Goal: Task Accomplishment & Management: Manage account settings

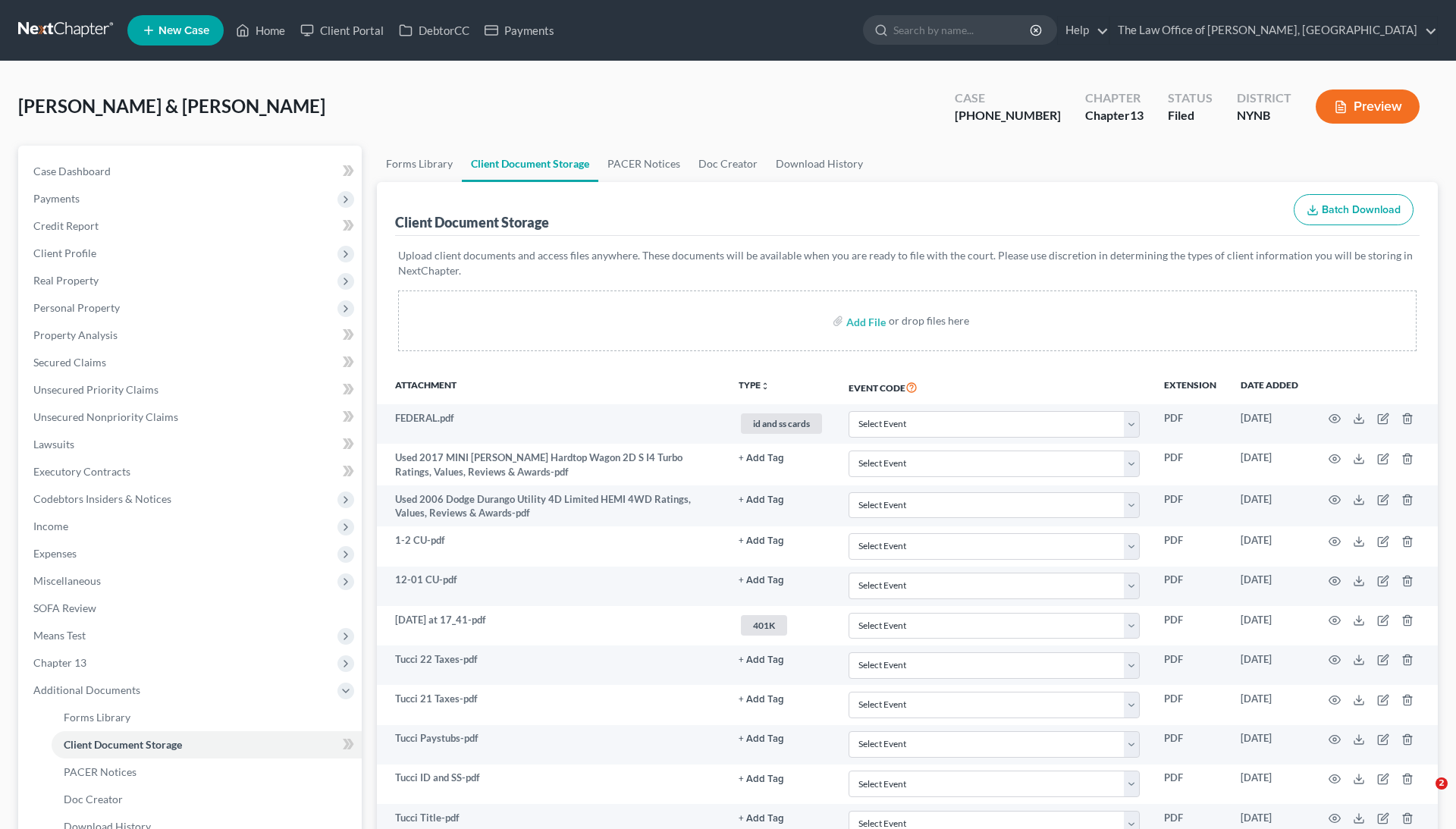
select select "1"
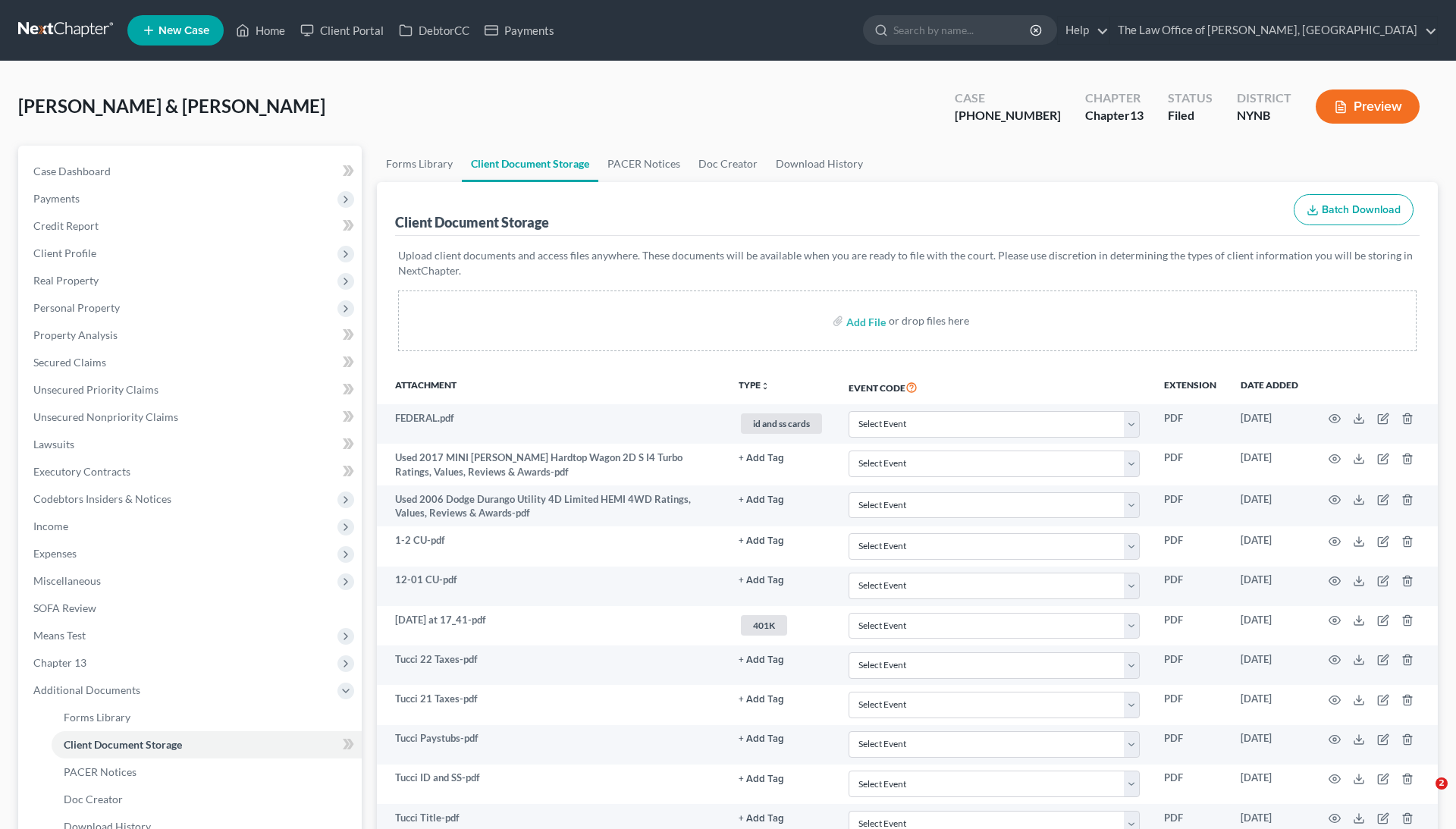
select select "1"
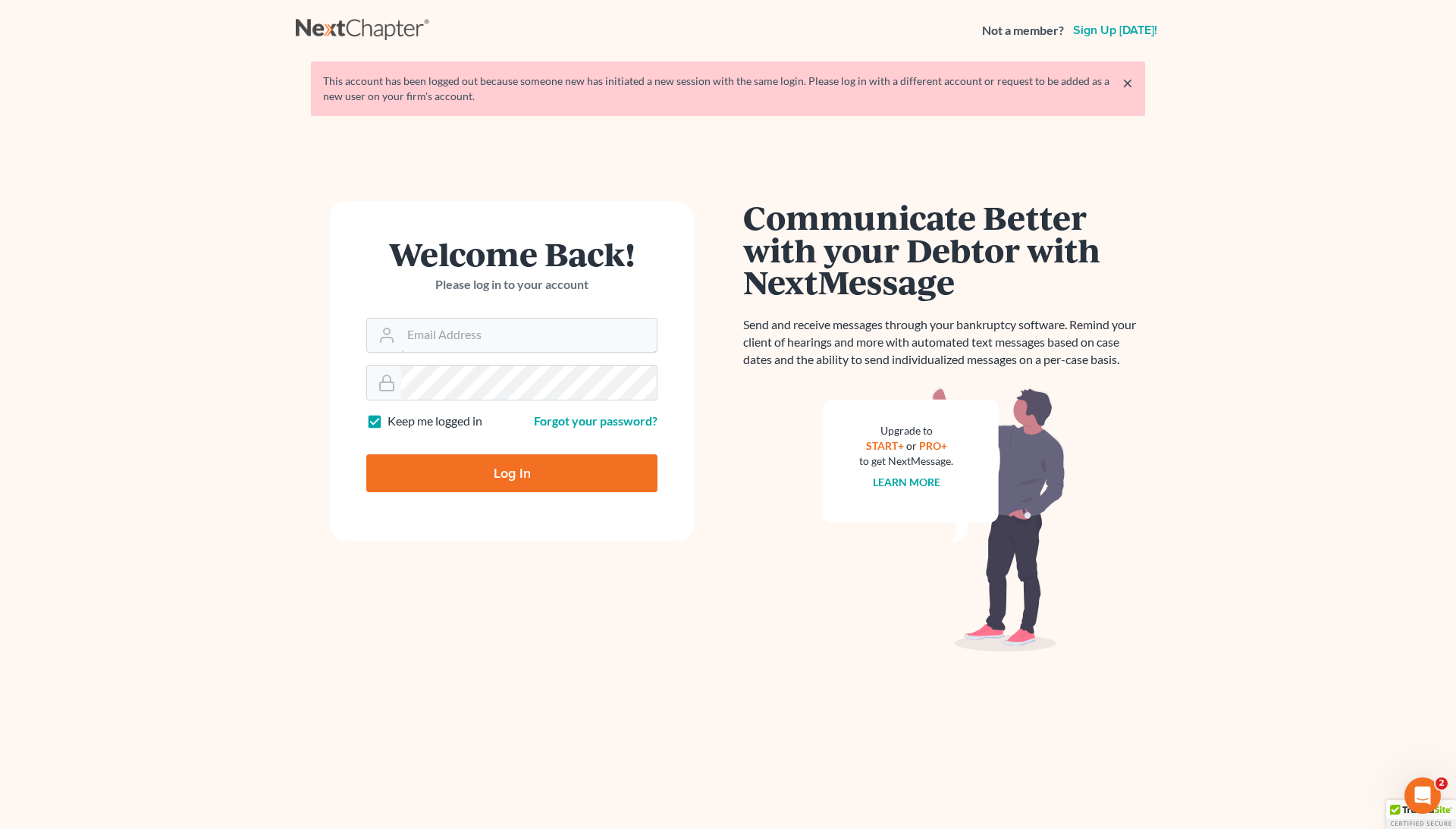
type input "[EMAIL_ADDRESS][DOMAIN_NAME]"
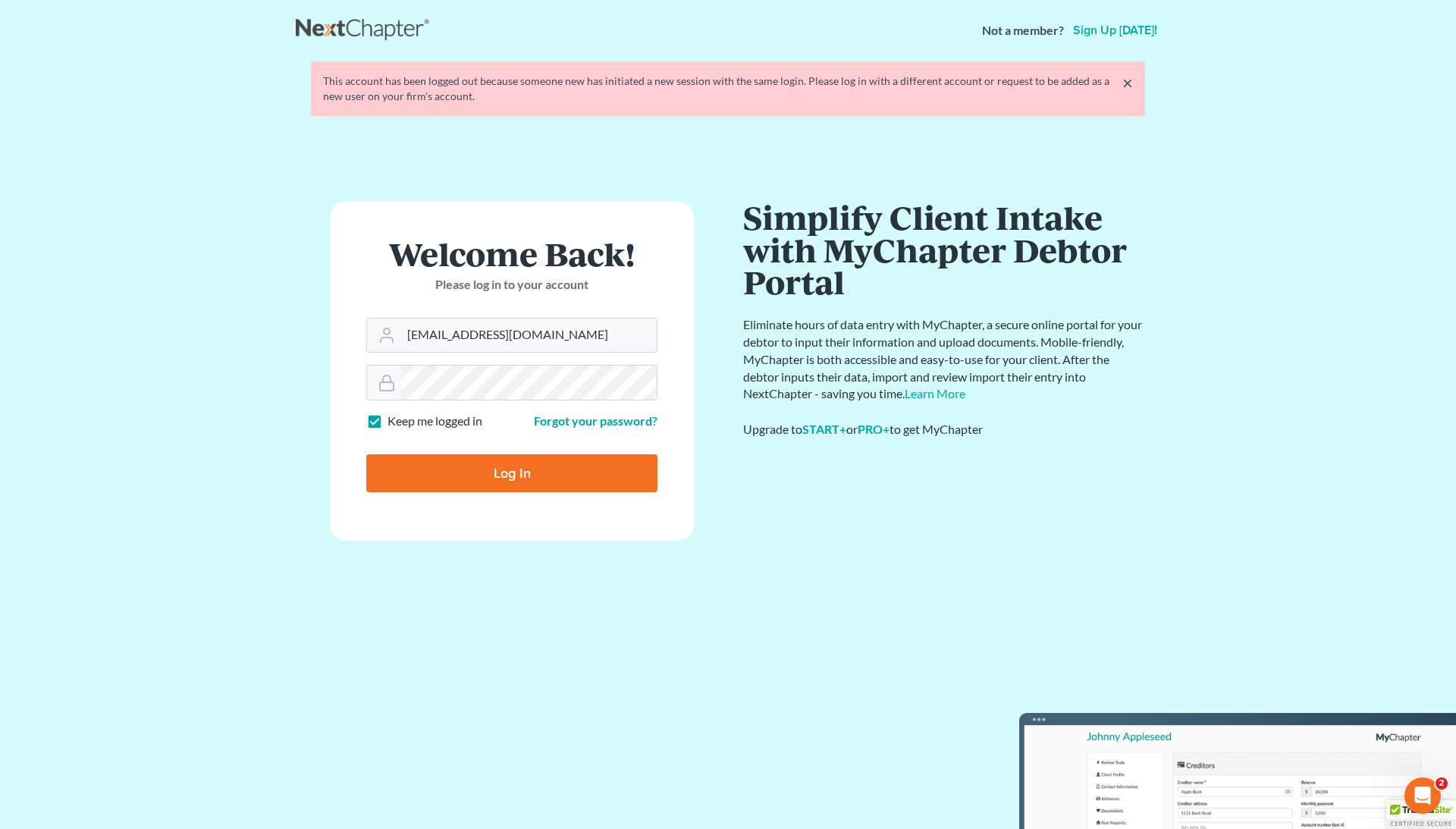
click at [480, 493] on input "Log In" at bounding box center [511, 473] width 291 height 38
type input "Thinking..."
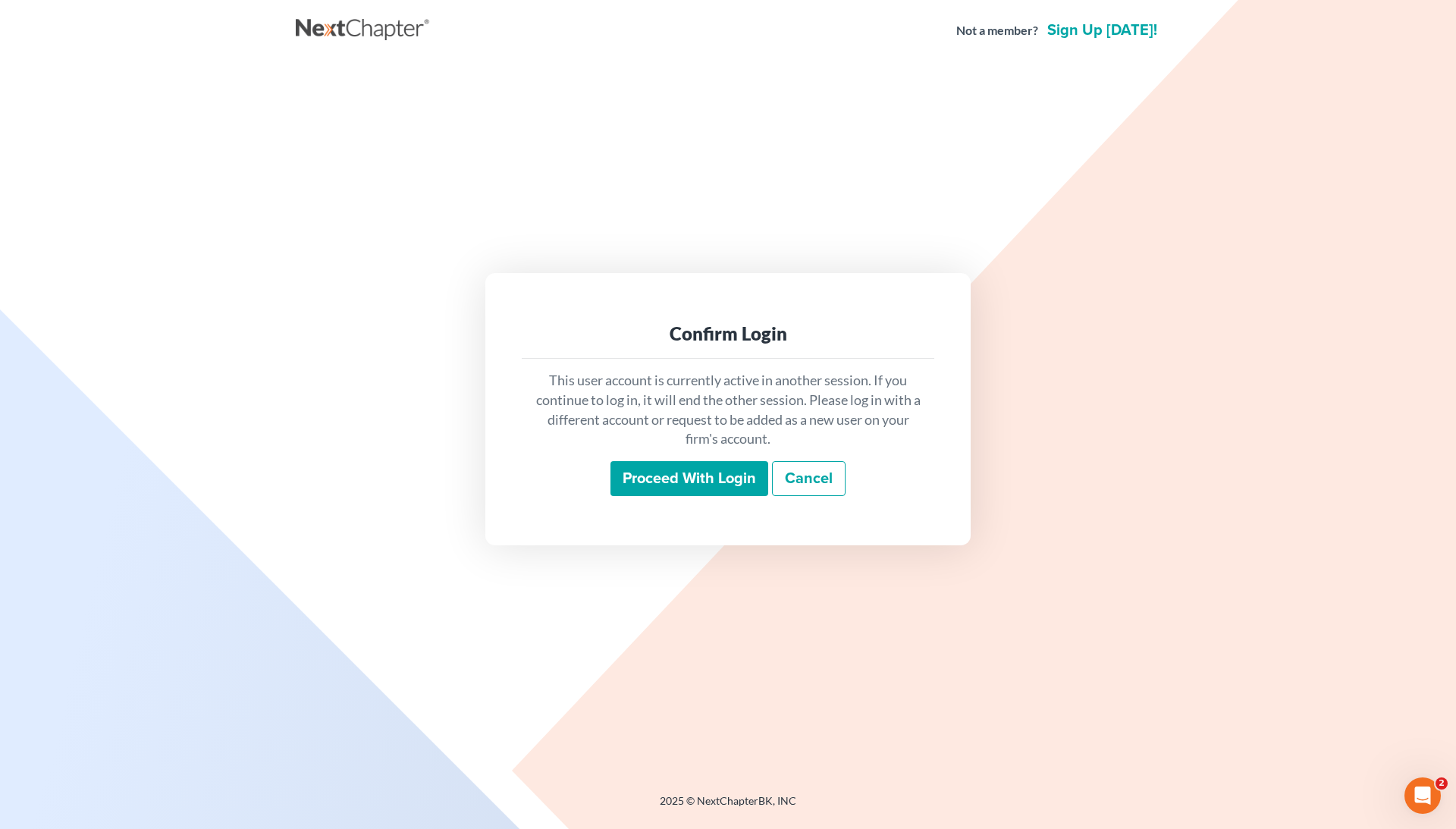
click at [668, 465] on input "Proceed with login" at bounding box center [690, 478] width 158 height 35
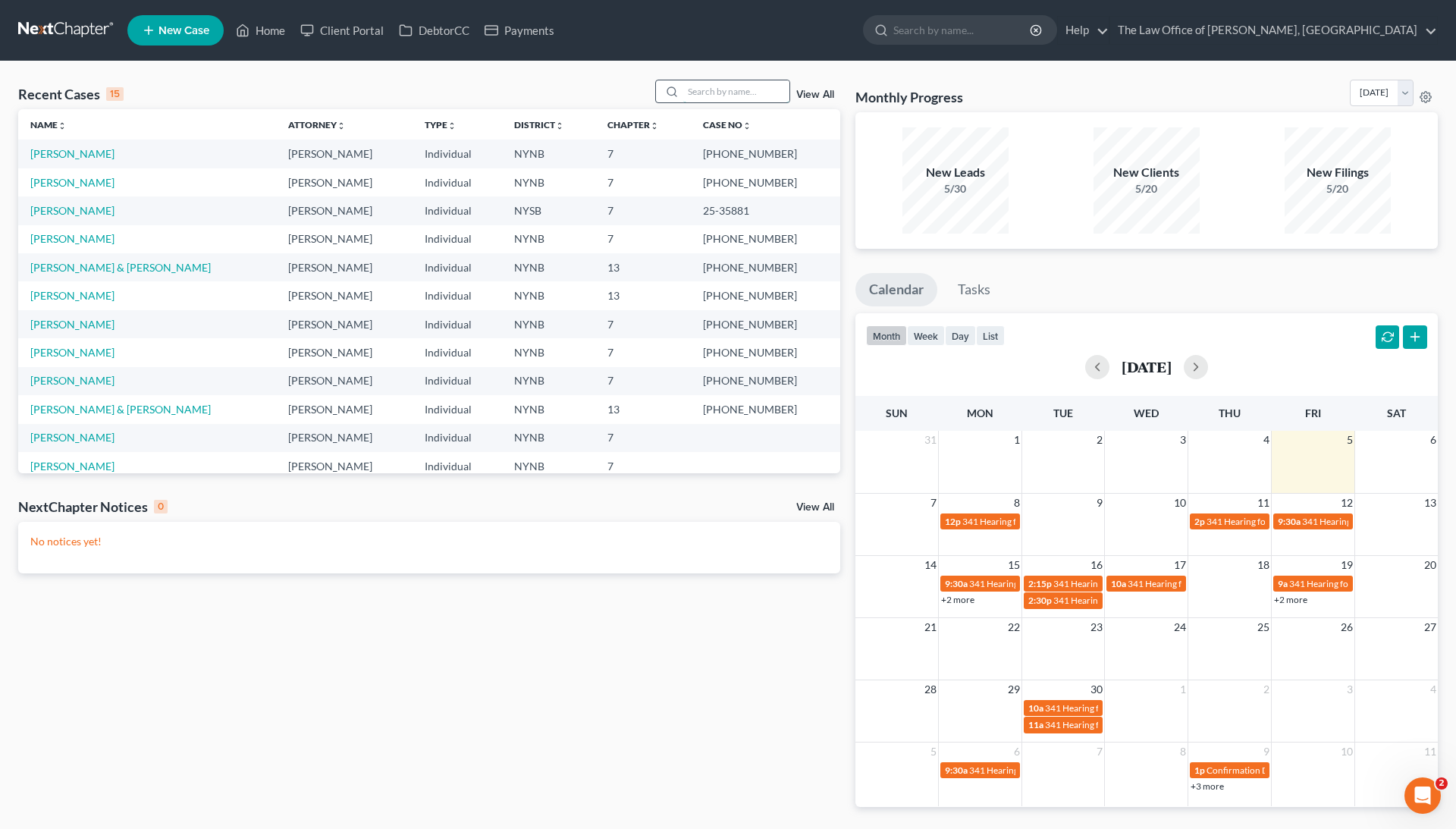
click at [744, 97] on input "search" at bounding box center [736, 91] width 106 height 22
paste input "[PERSON_NAME]"
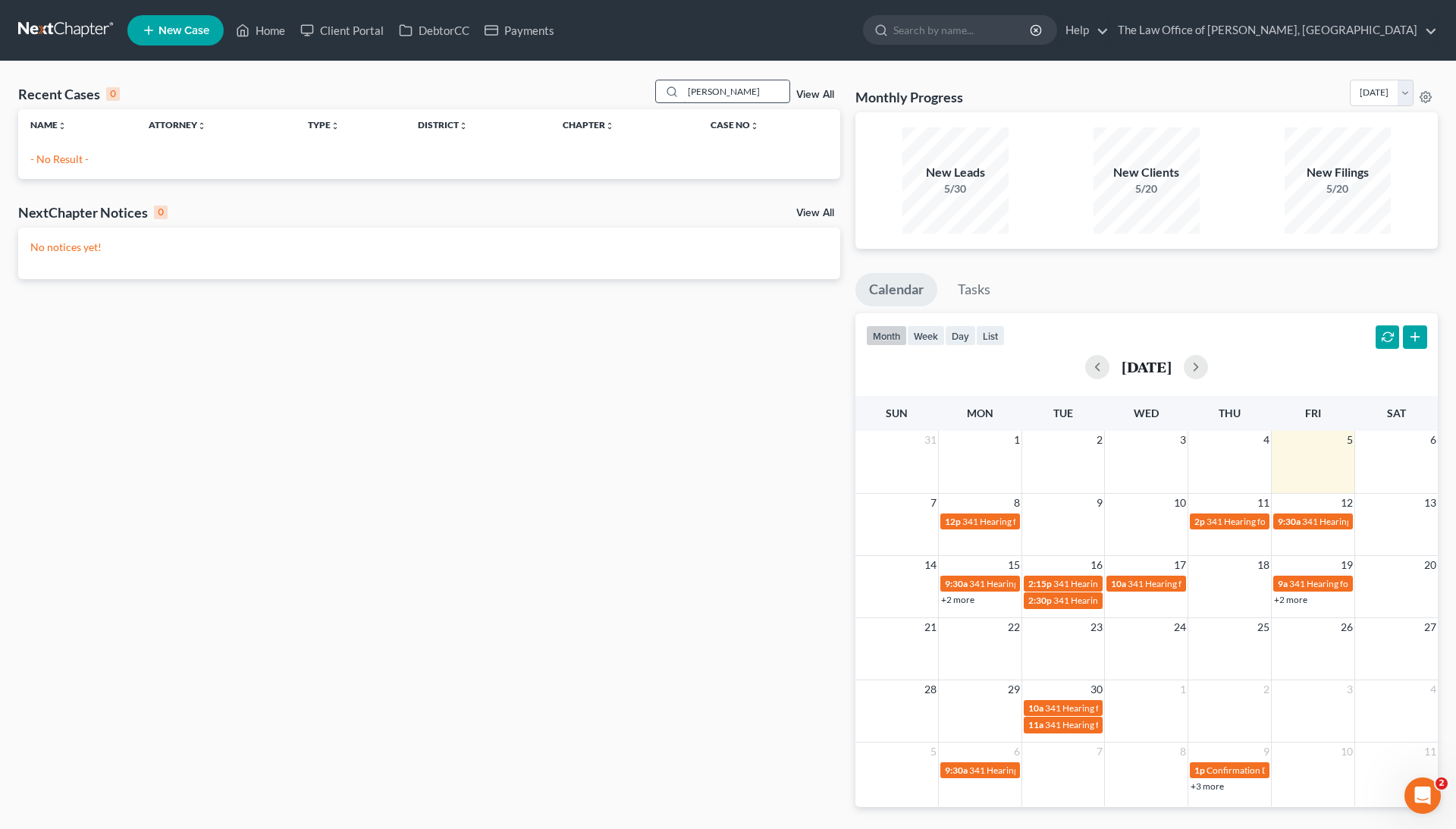
click at [706, 94] on input "Barbara LeFebvre" at bounding box center [736, 91] width 106 height 22
click at [711, 95] on input "LeFebvre" at bounding box center [736, 91] width 106 height 22
paste input "Barbara"
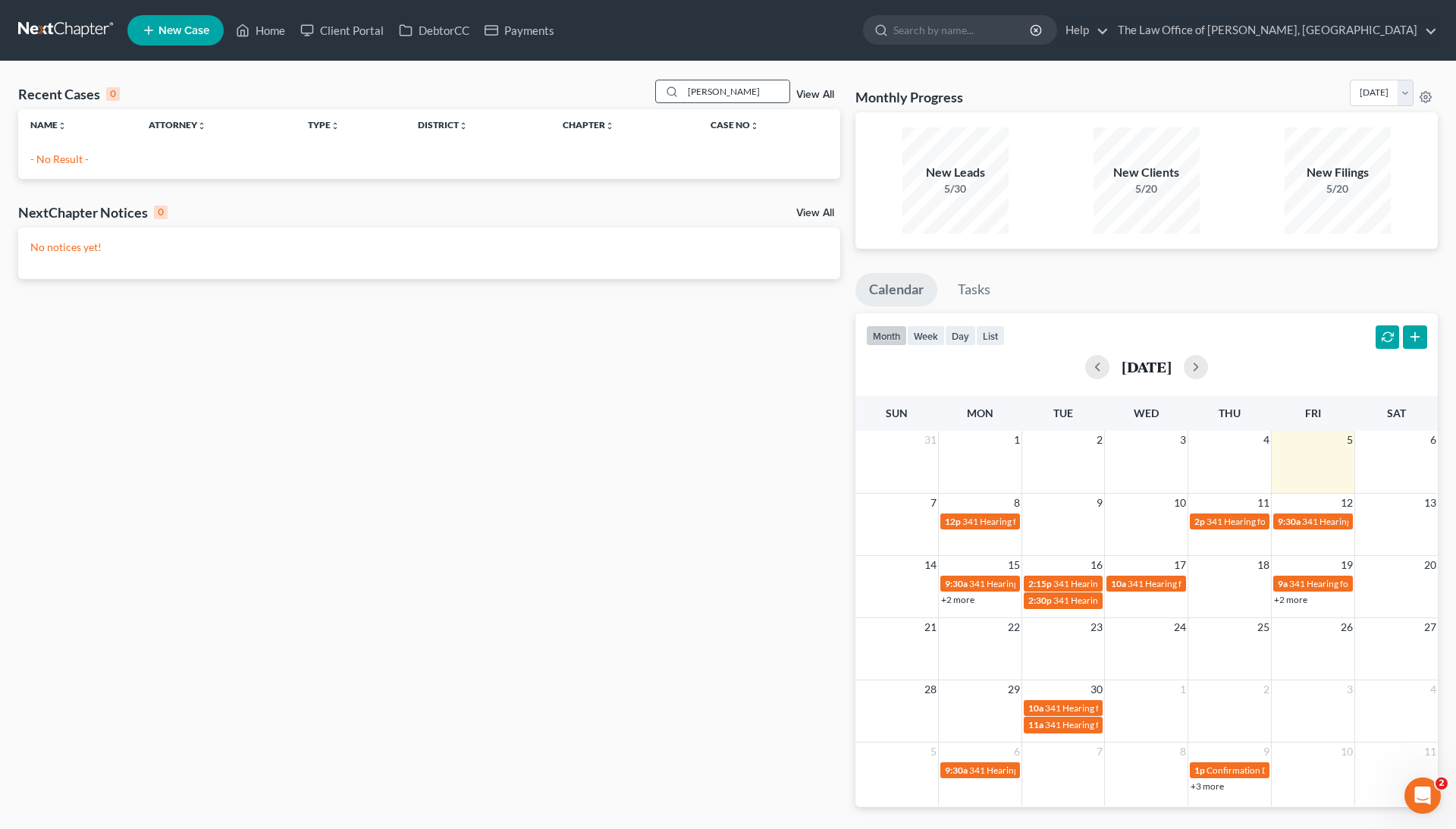
click at [743, 92] on input "Barbara LeFebvre" at bounding box center [736, 91] width 106 height 22
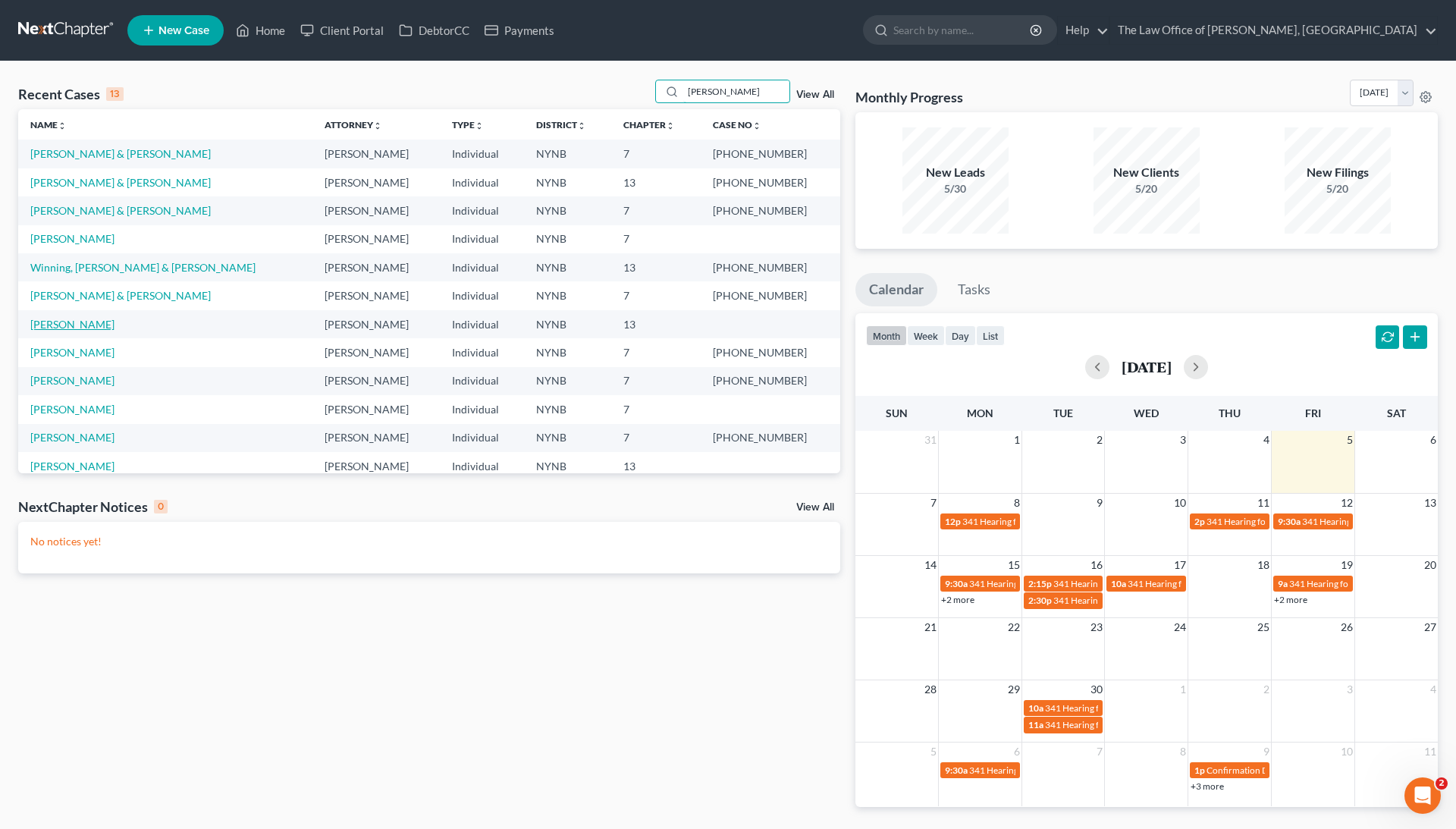
type input "Barb"
click at [85, 325] on link "[PERSON_NAME]" at bounding box center [72, 324] width 84 height 13
select select "1"
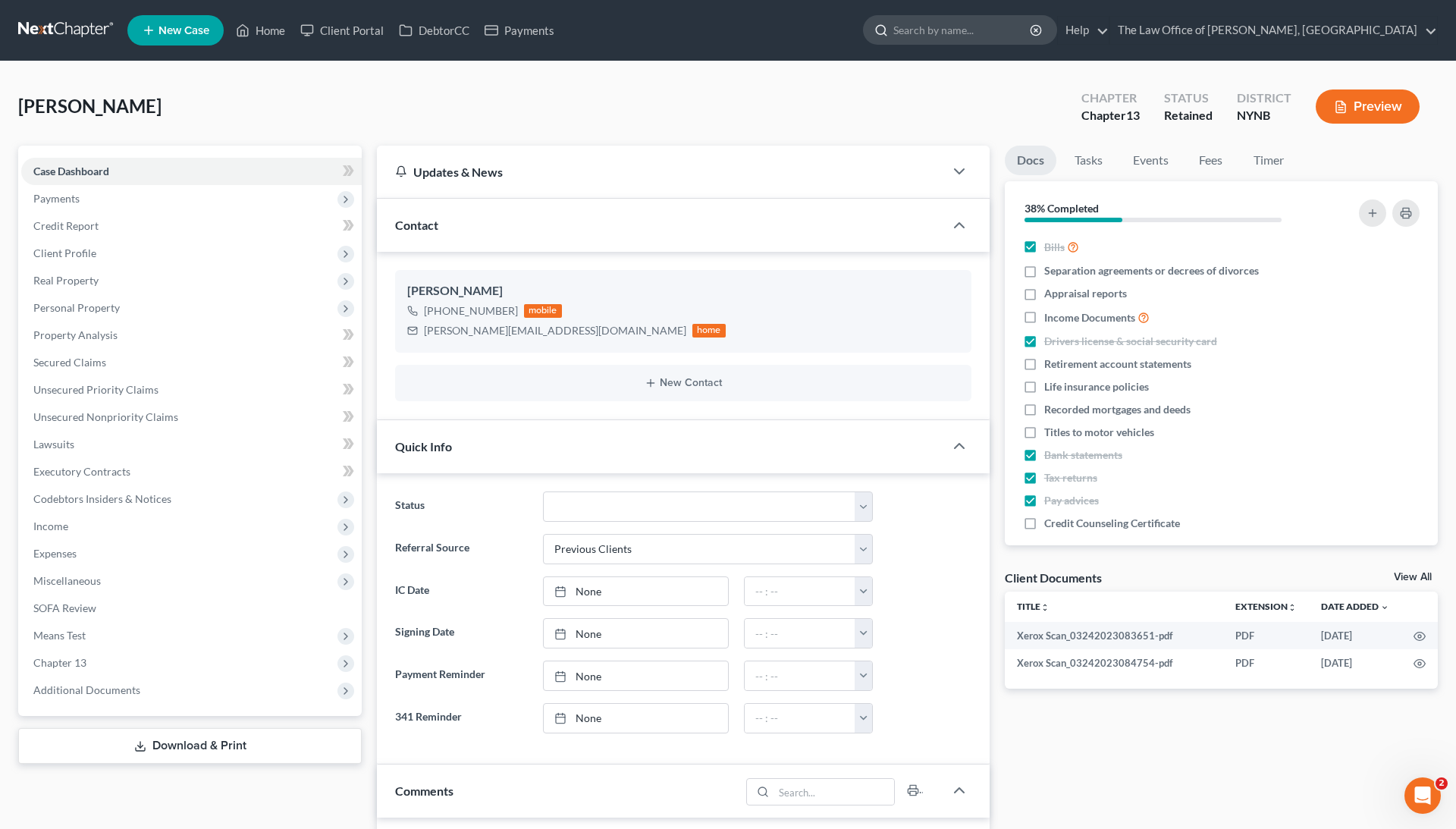
click at [989, 29] on input "search" at bounding box center [963, 30] width 139 height 28
paste input "Barbara LeFebvre"
type input "Barbara LeFebvre"
click at [278, 28] on link "Home" at bounding box center [261, 31] width 65 height 28
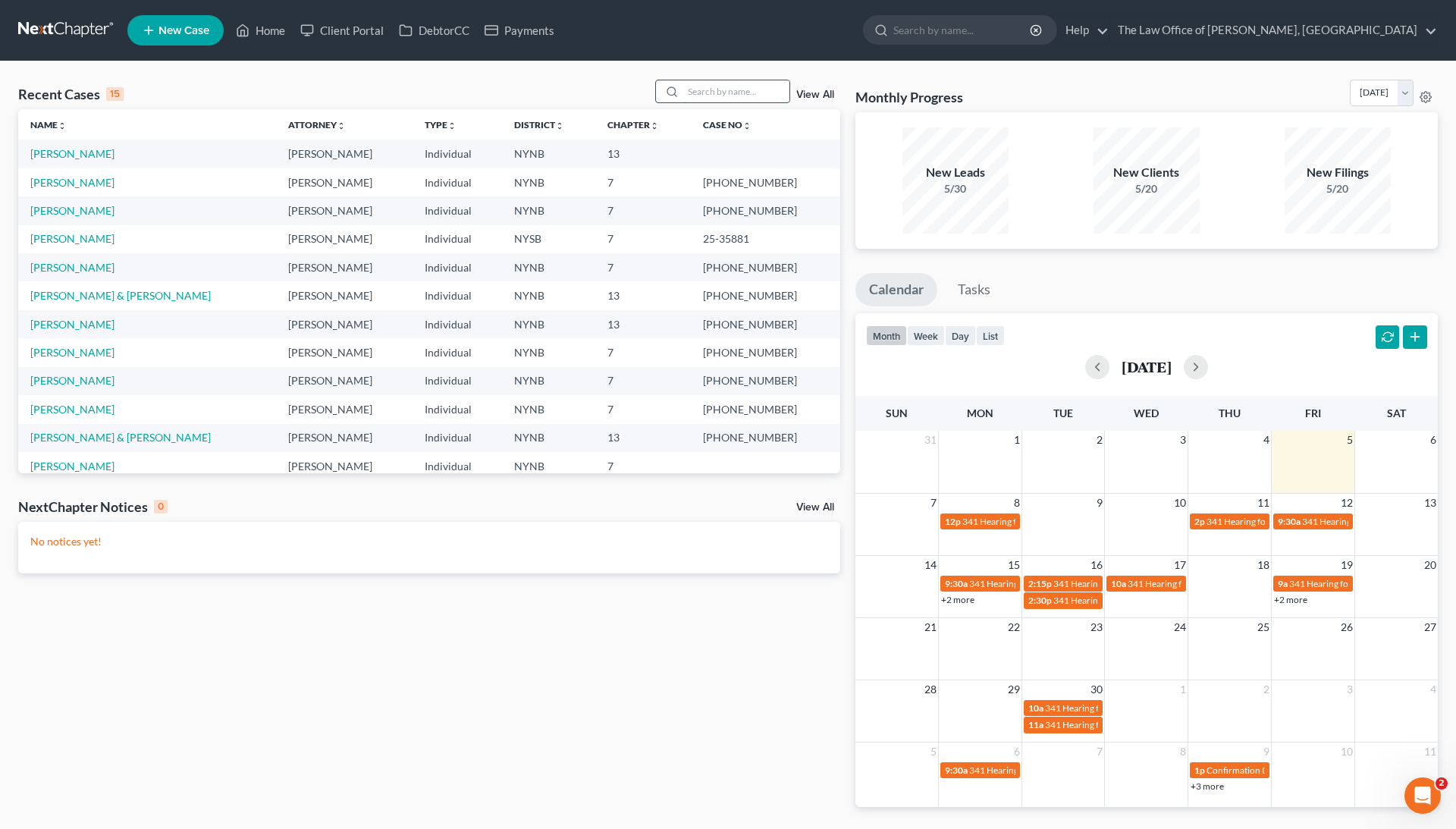
click at [734, 94] on input "search" at bounding box center [736, 91] width 106 height 22
paste input "24-10449"
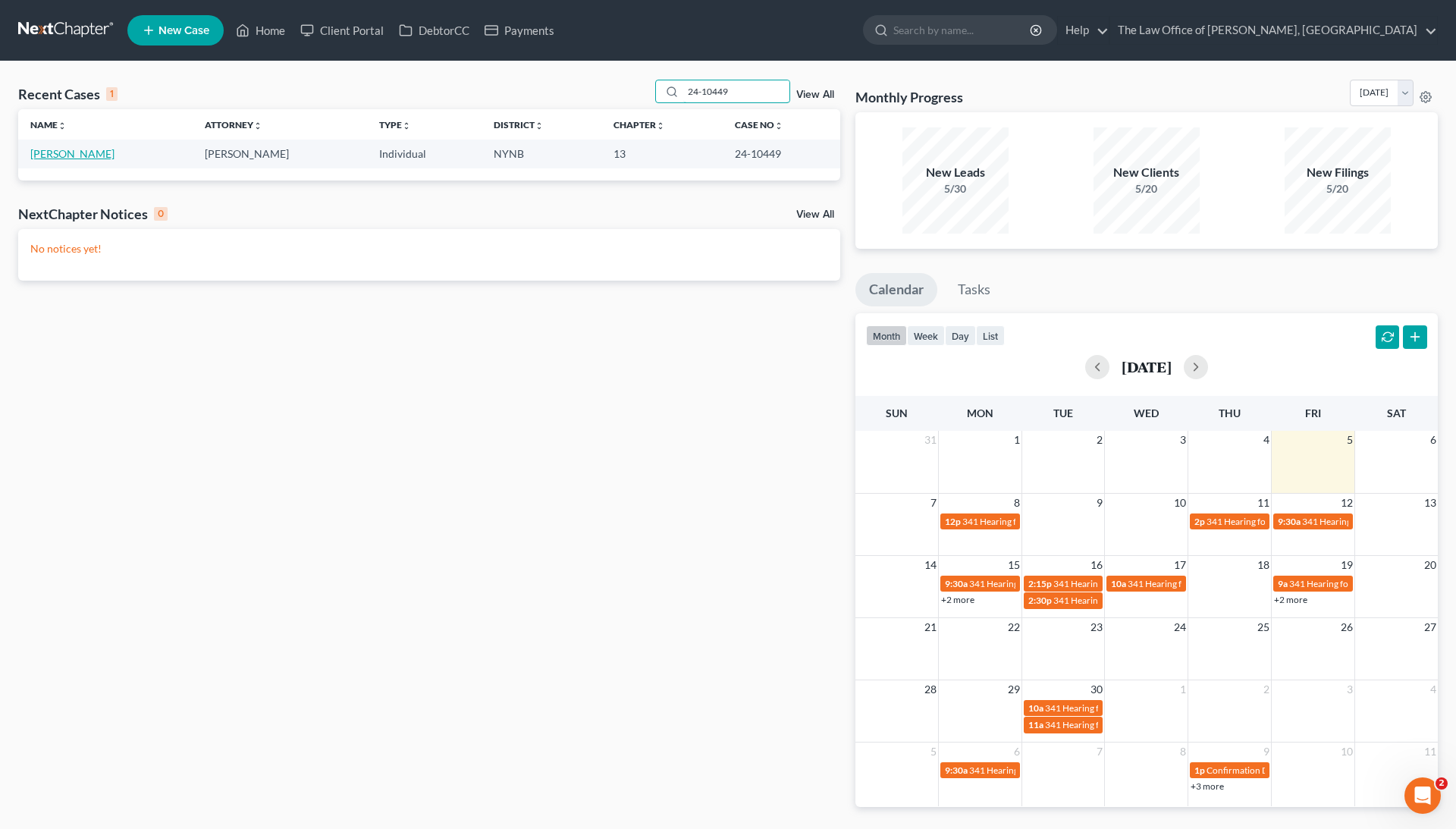
type input "24-10449"
click at [54, 155] on link "Halse-Mendez, Jason" at bounding box center [72, 154] width 84 height 13
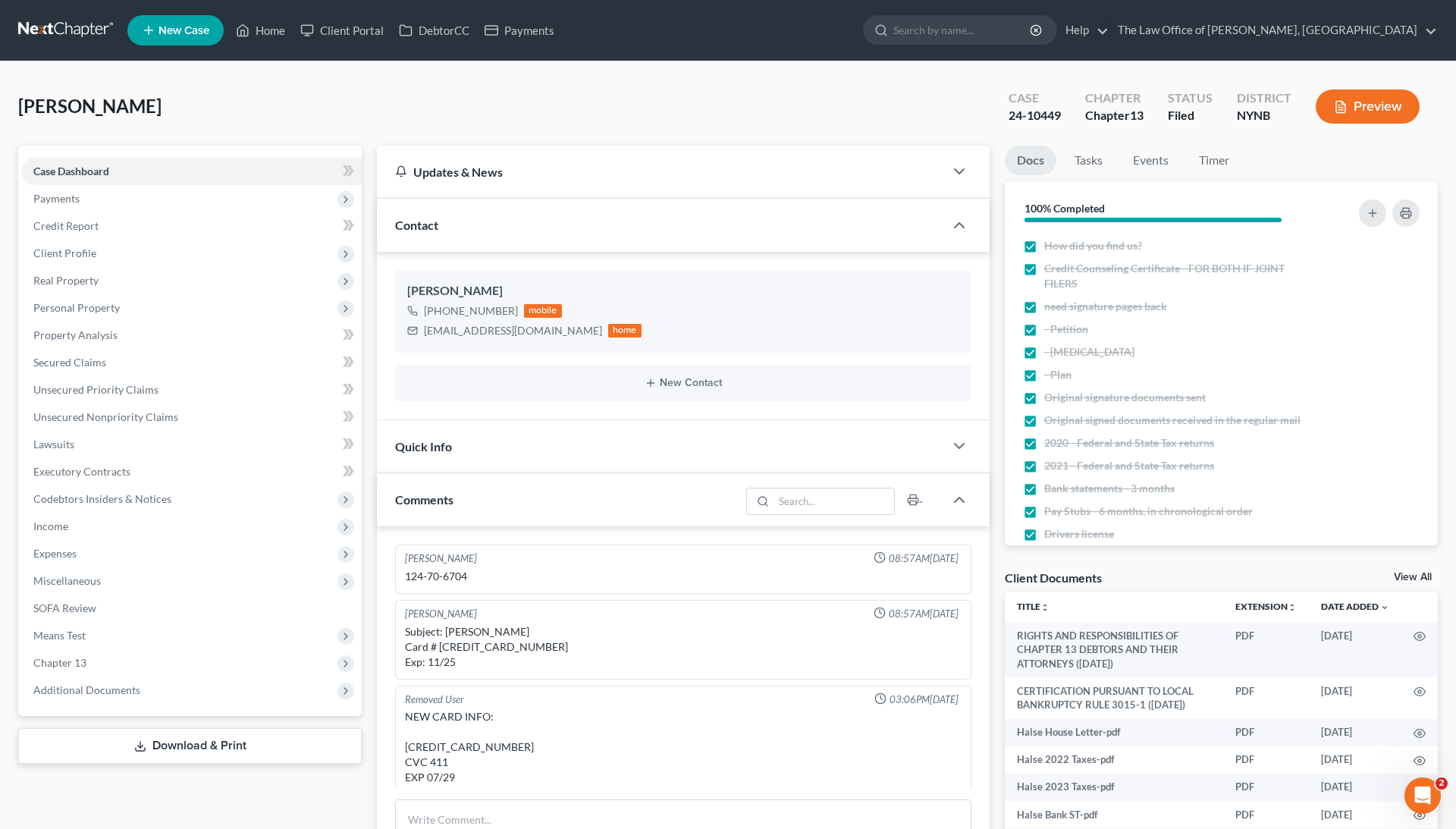
scroll to position [6, 0]
click at [262, 25] on link "Home" at bounding box center [261, 31] width 65 height 28
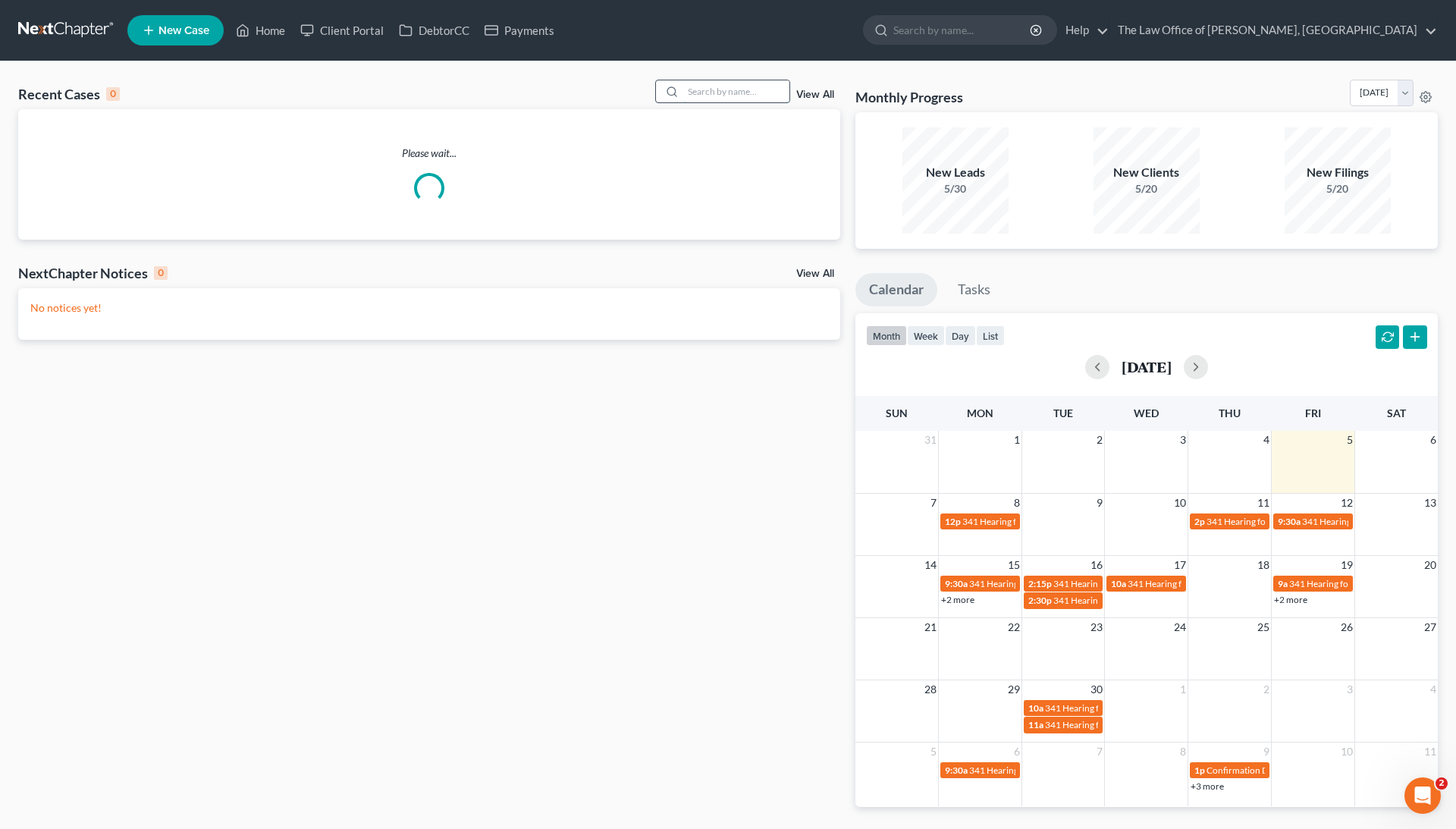
click at [720, 85] on input "search" at bounding box center [736, 91] width 106 height 22
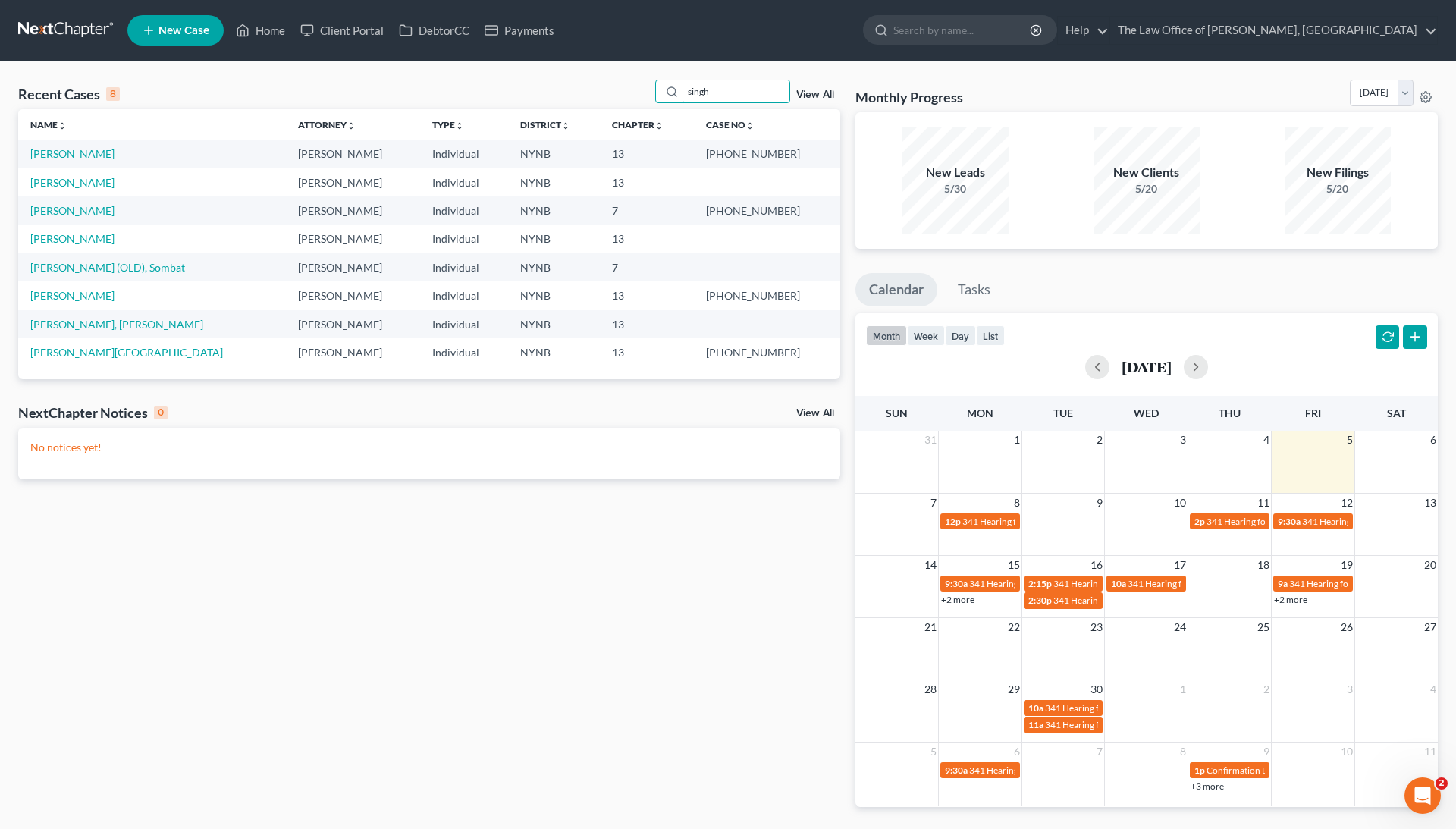
type input "singh"
click at [62, 152] on link "Singh, Gurlal" at bounding box center [72, 154] width 84 height 13
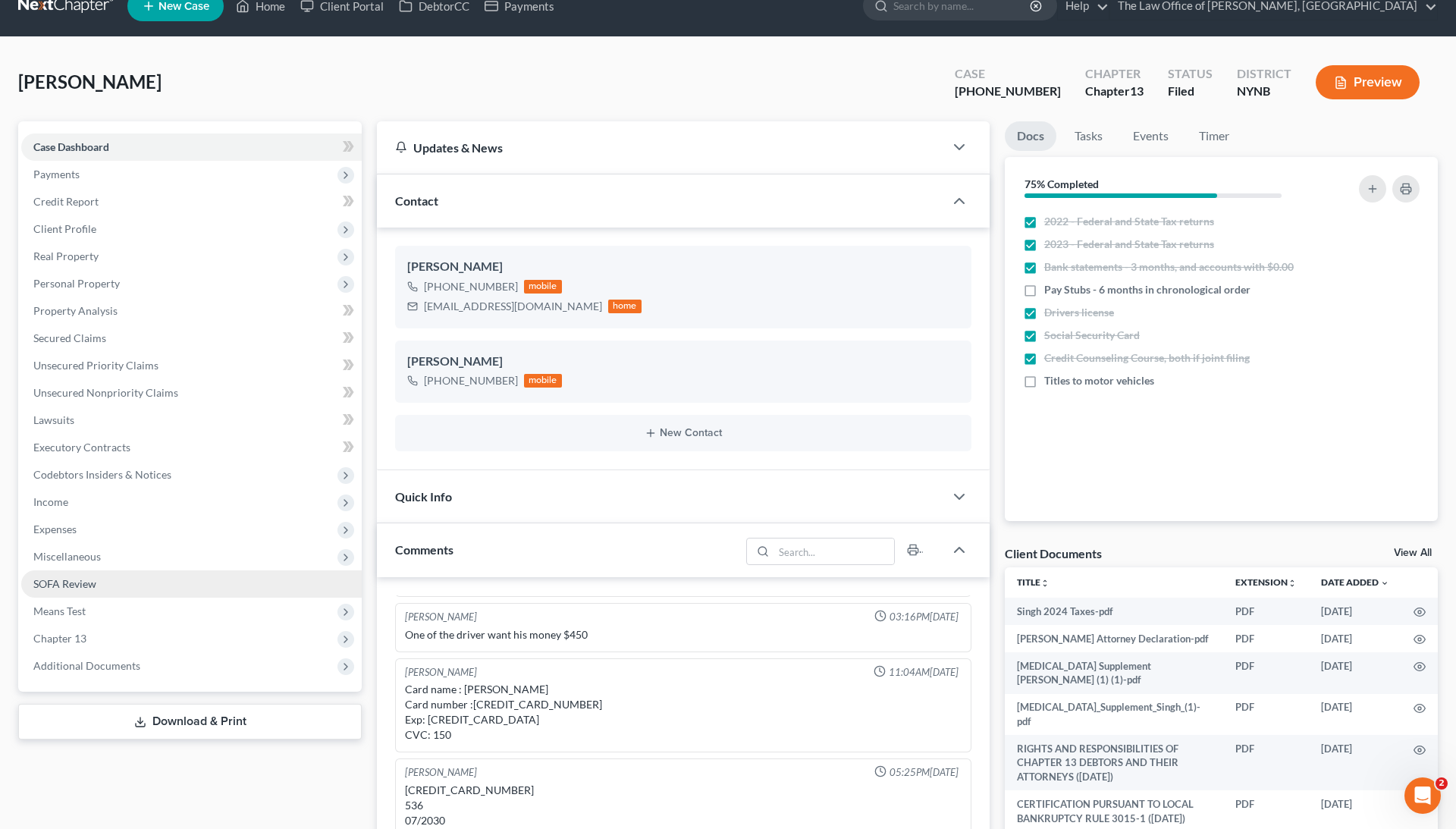
scroll to position [11, 0]
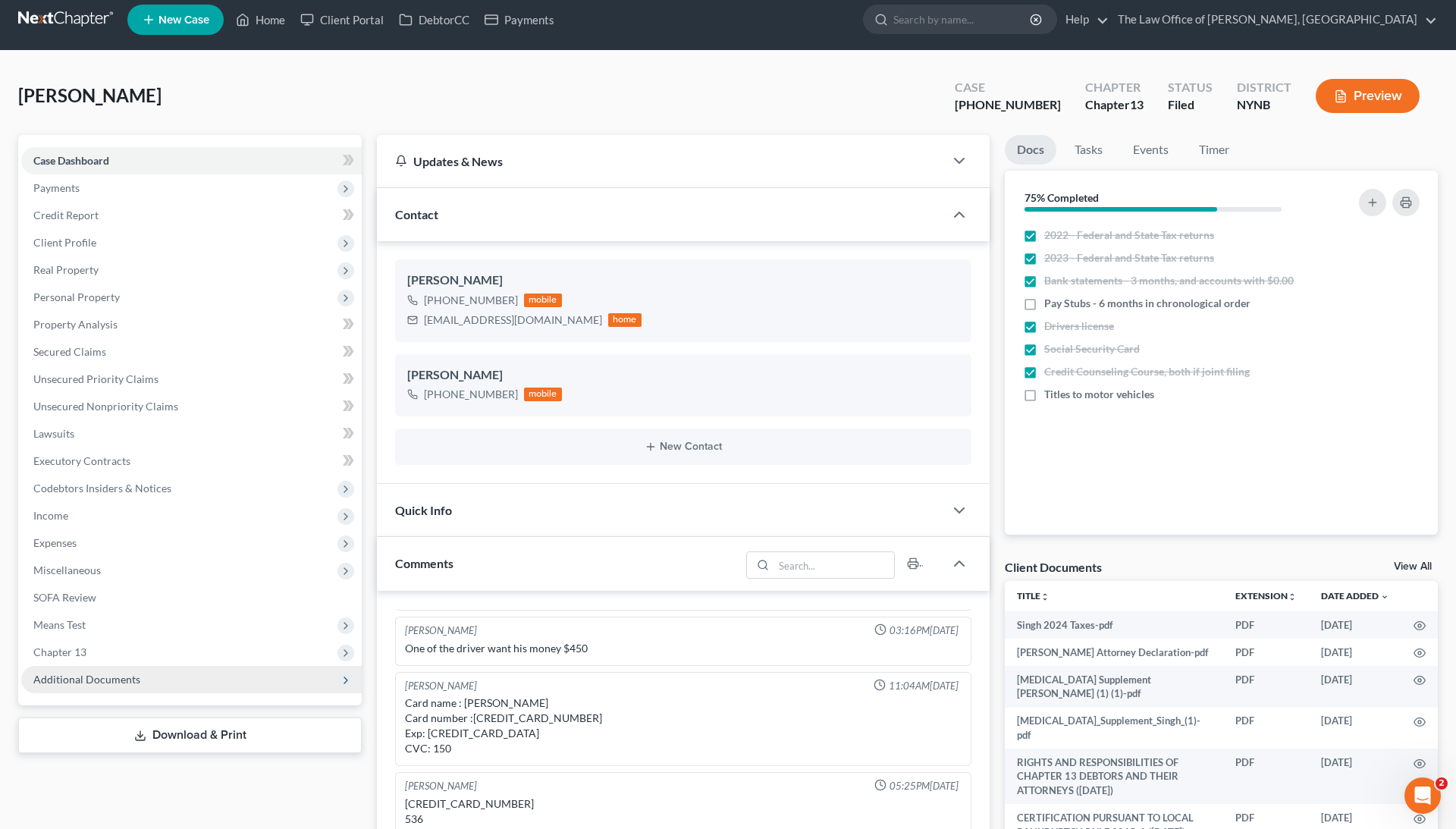
click at [186, 679] on span "Additional Documents" at bounding box center [191, 680] width 340 height 28
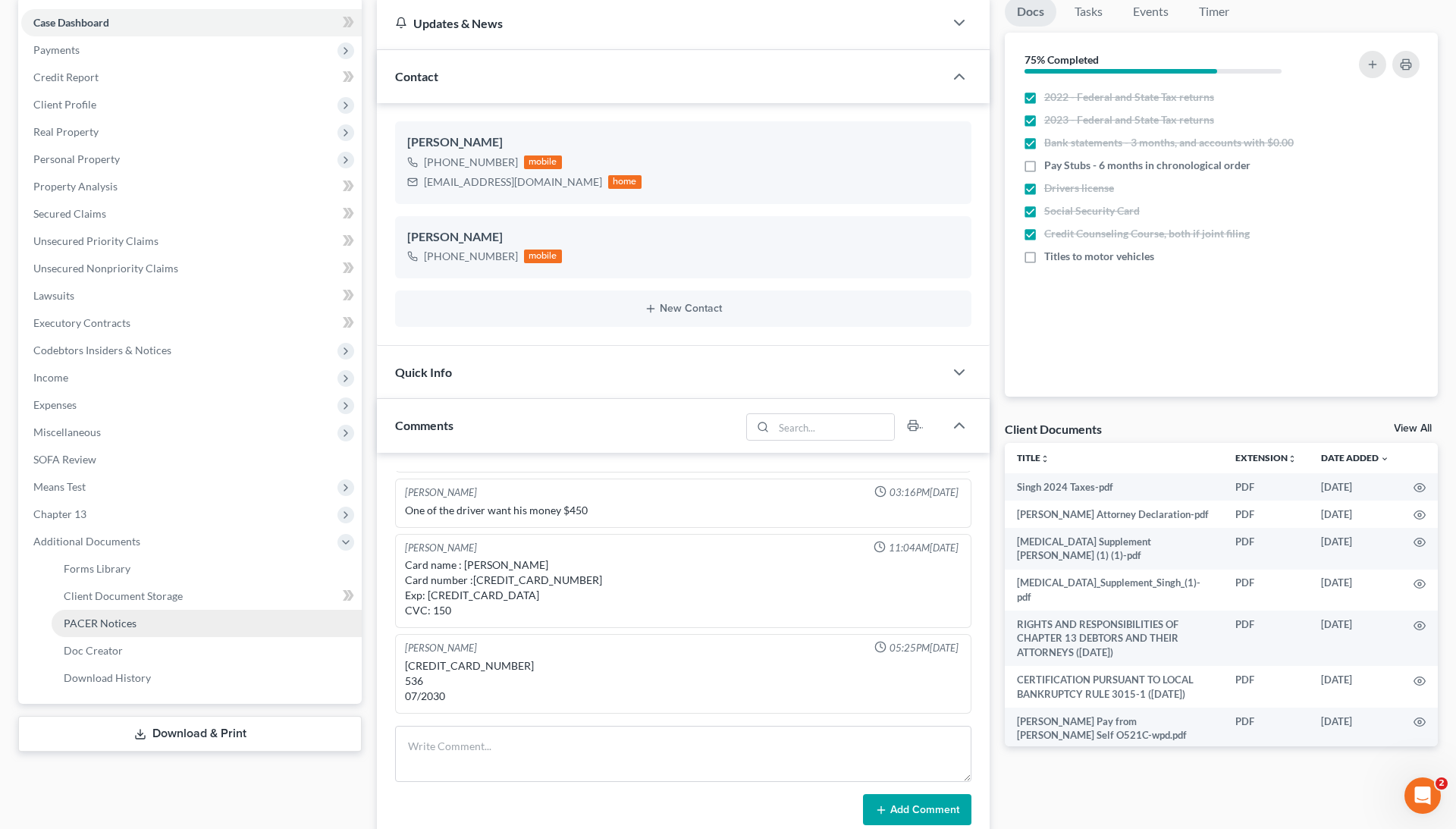
scroll to position [153, 0]
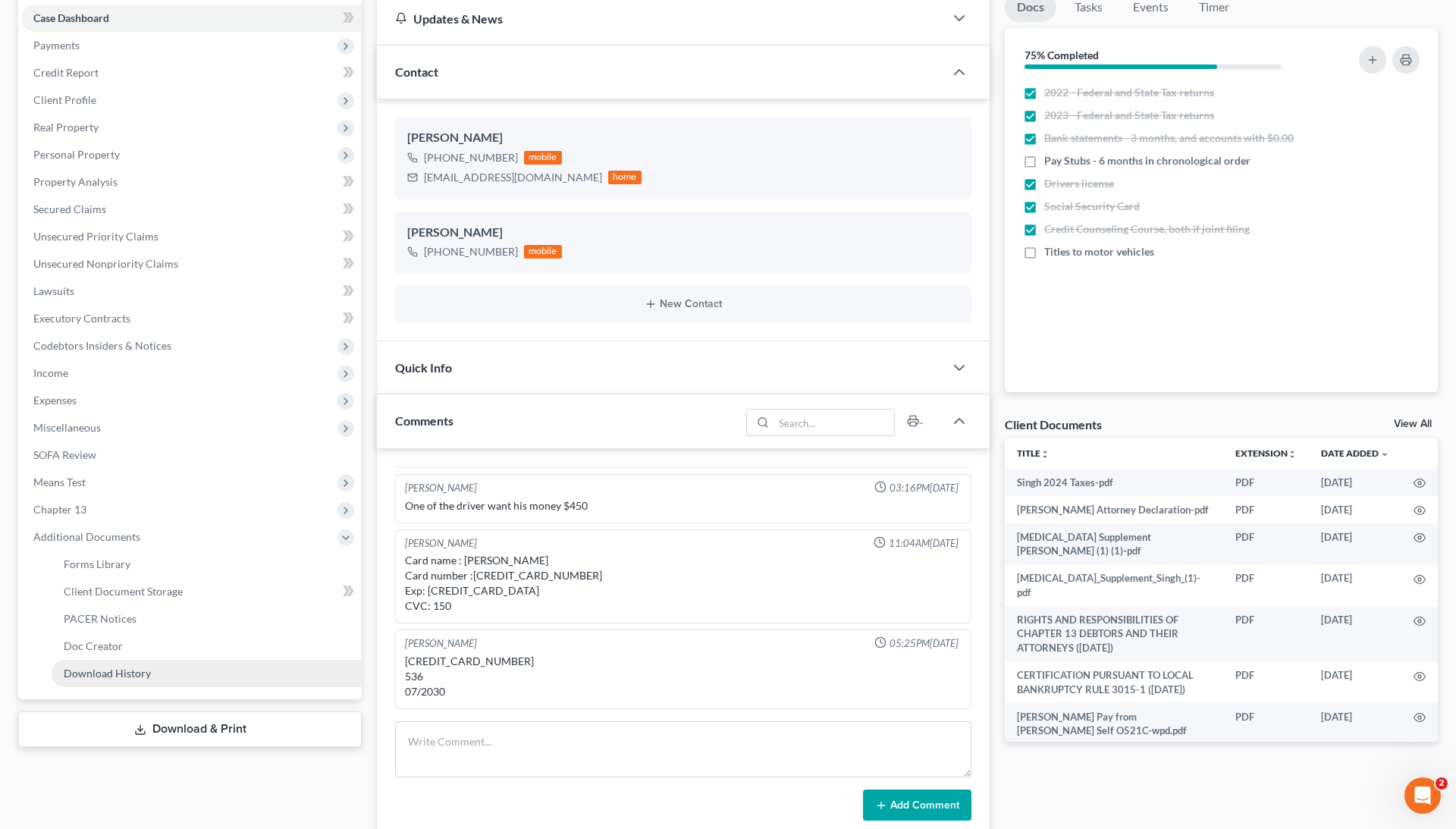
click at [184, 670] on link "Download History" at bounding box center [207, 673] width 310 height 28
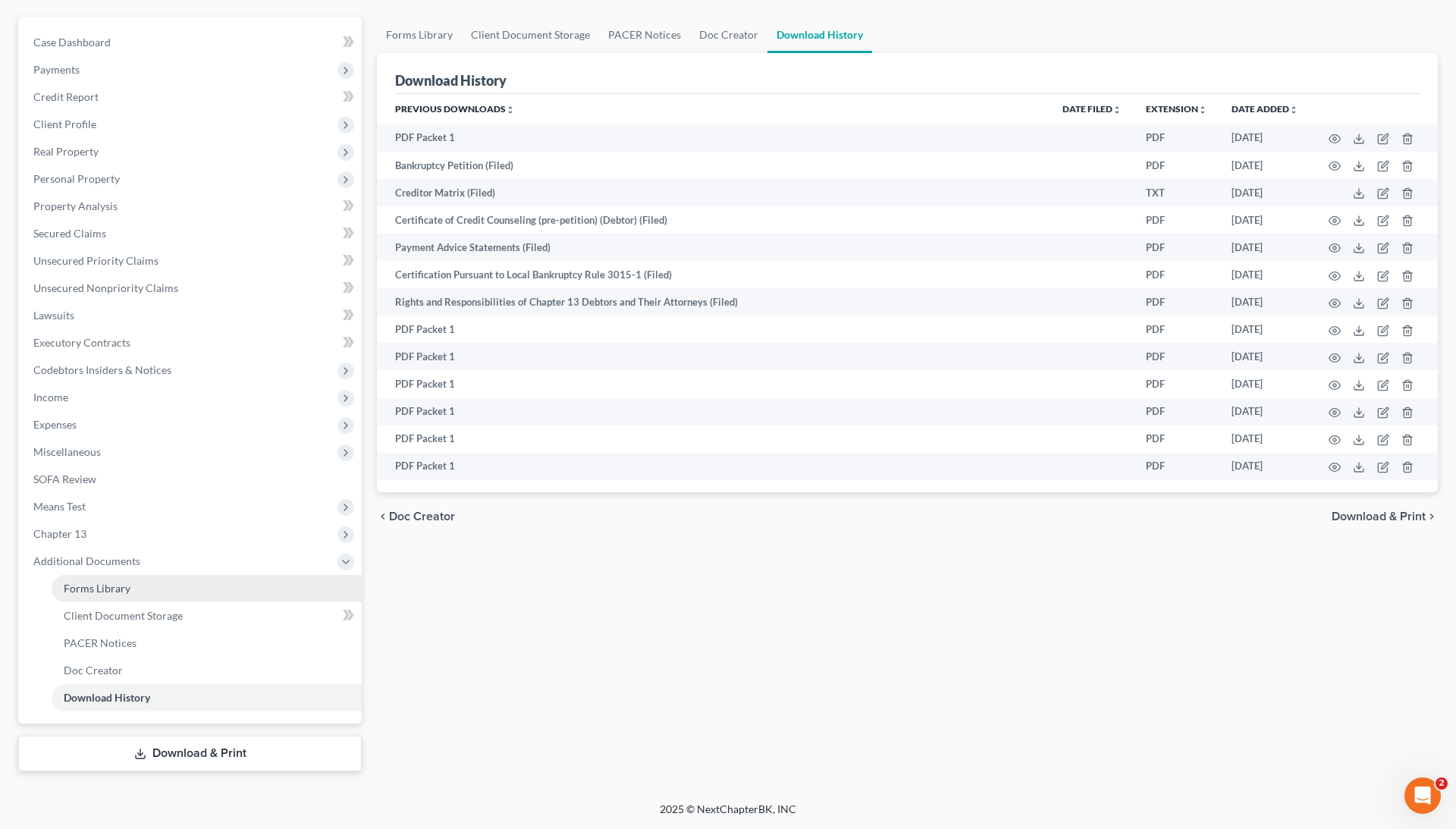
scroll to position [129, 0]
click at [168, 544] on span "Chapter 13" at bounding box center [191, 534] width 340 height 28
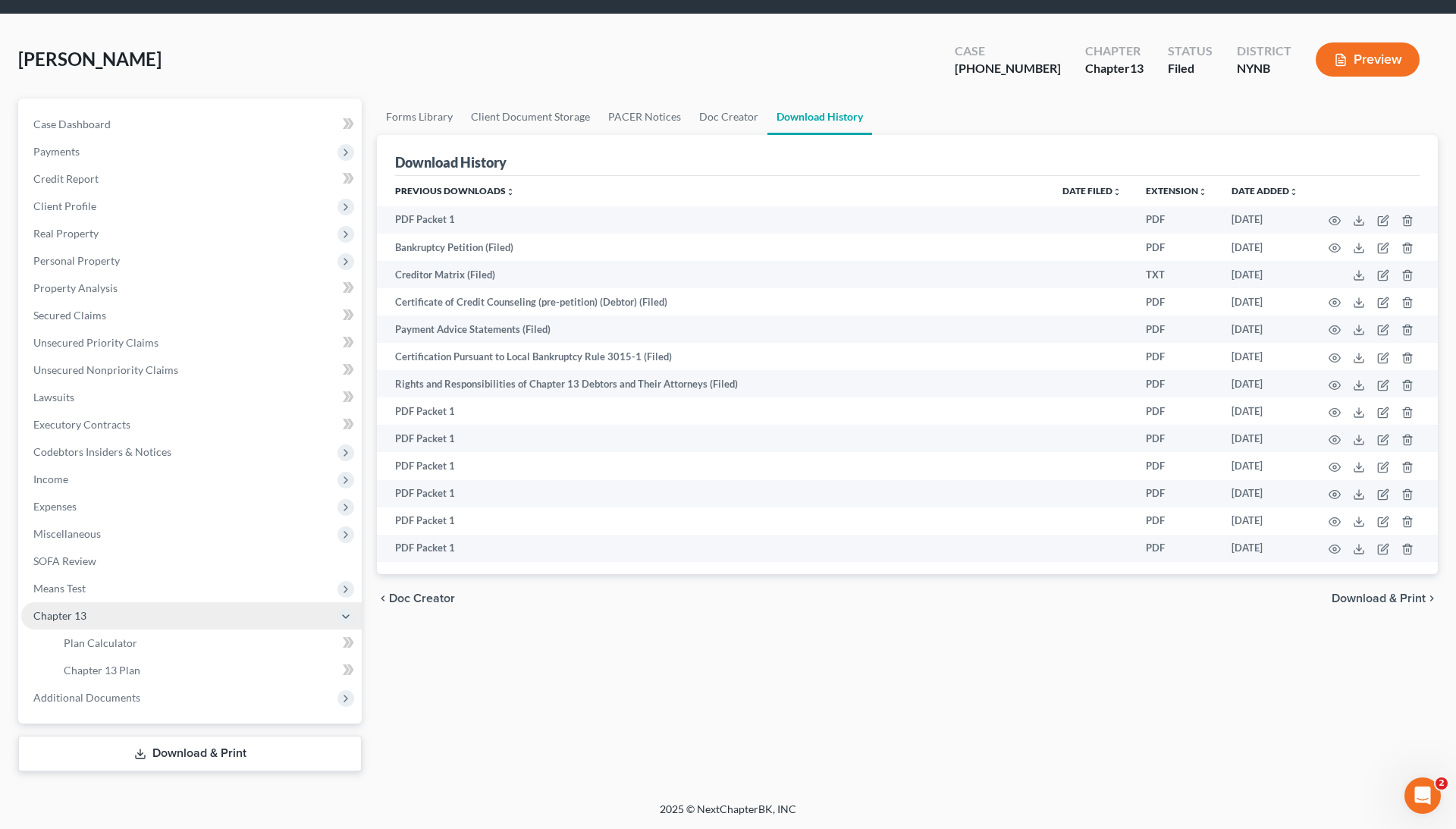
scroll to position [47, 0]
click at [168, 665] on link "Chapter 13 Plan" at bounding box center [207, 671] width 310 height 28
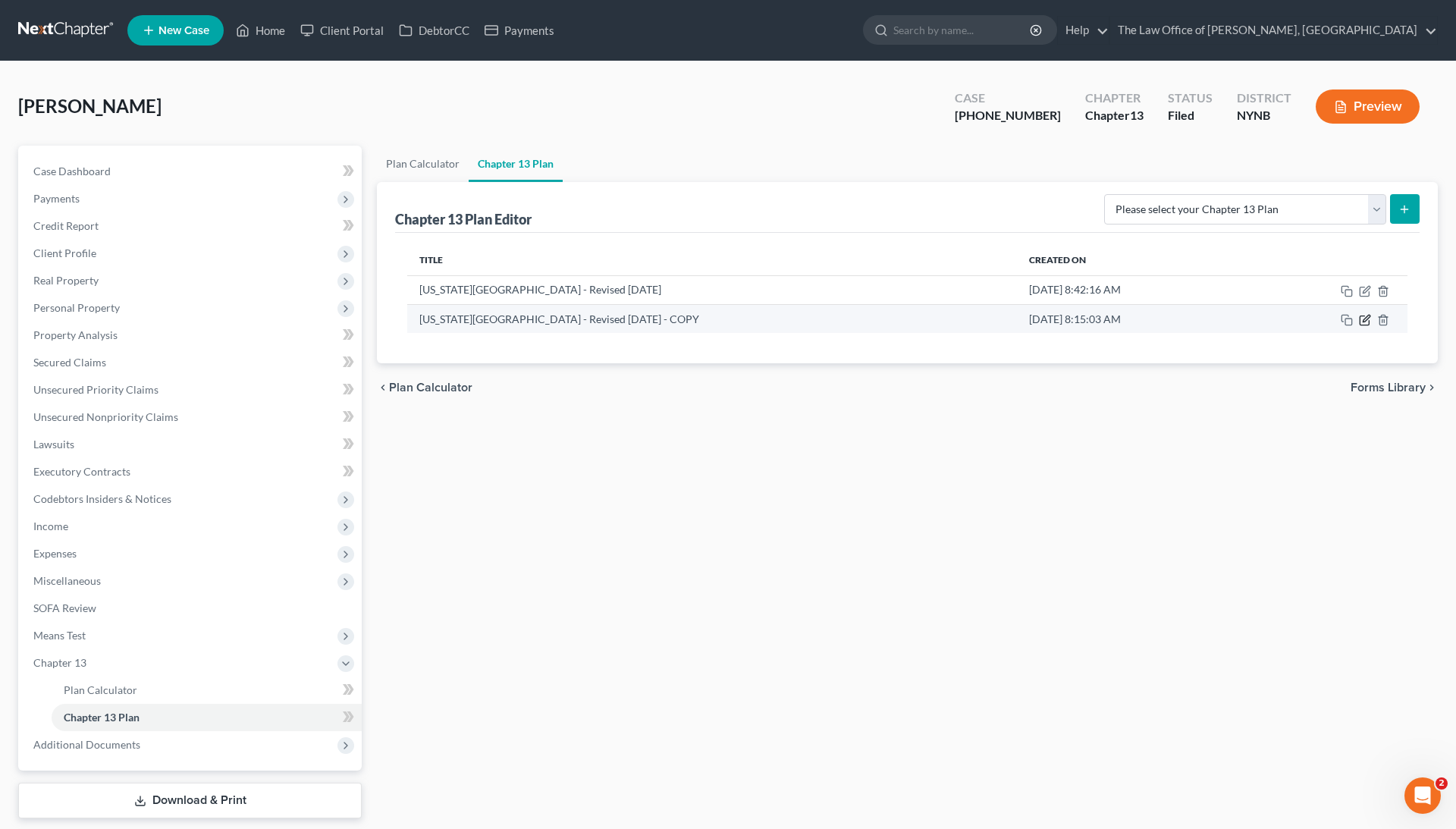
click at [1365, 319] on icon "button" at bounding box center [1365, 320] width 12 height 12
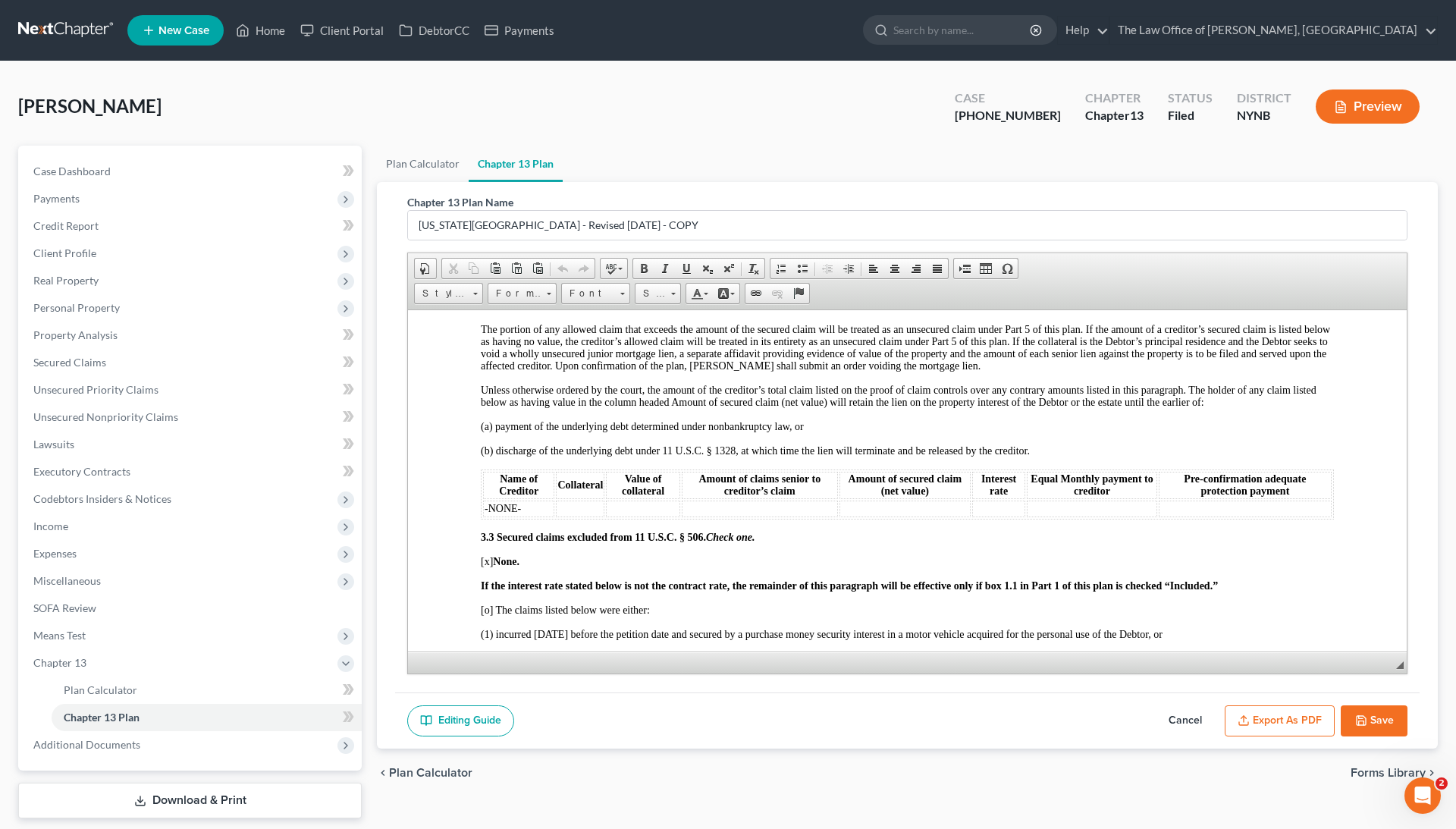
scroll to position [2209, 0]
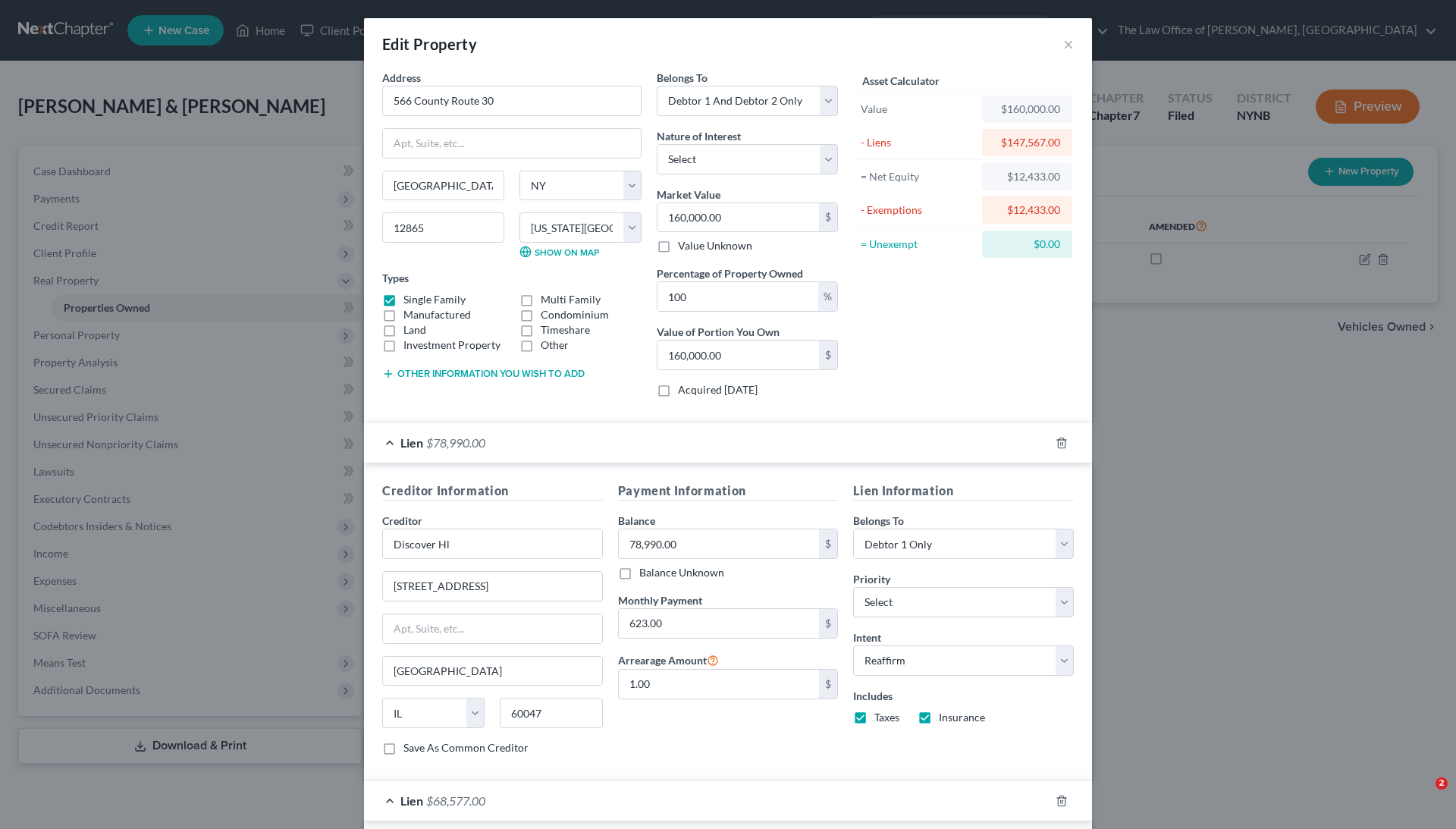
select select "35"
select select "57"
select select "2"
select select "14"
select select "0"
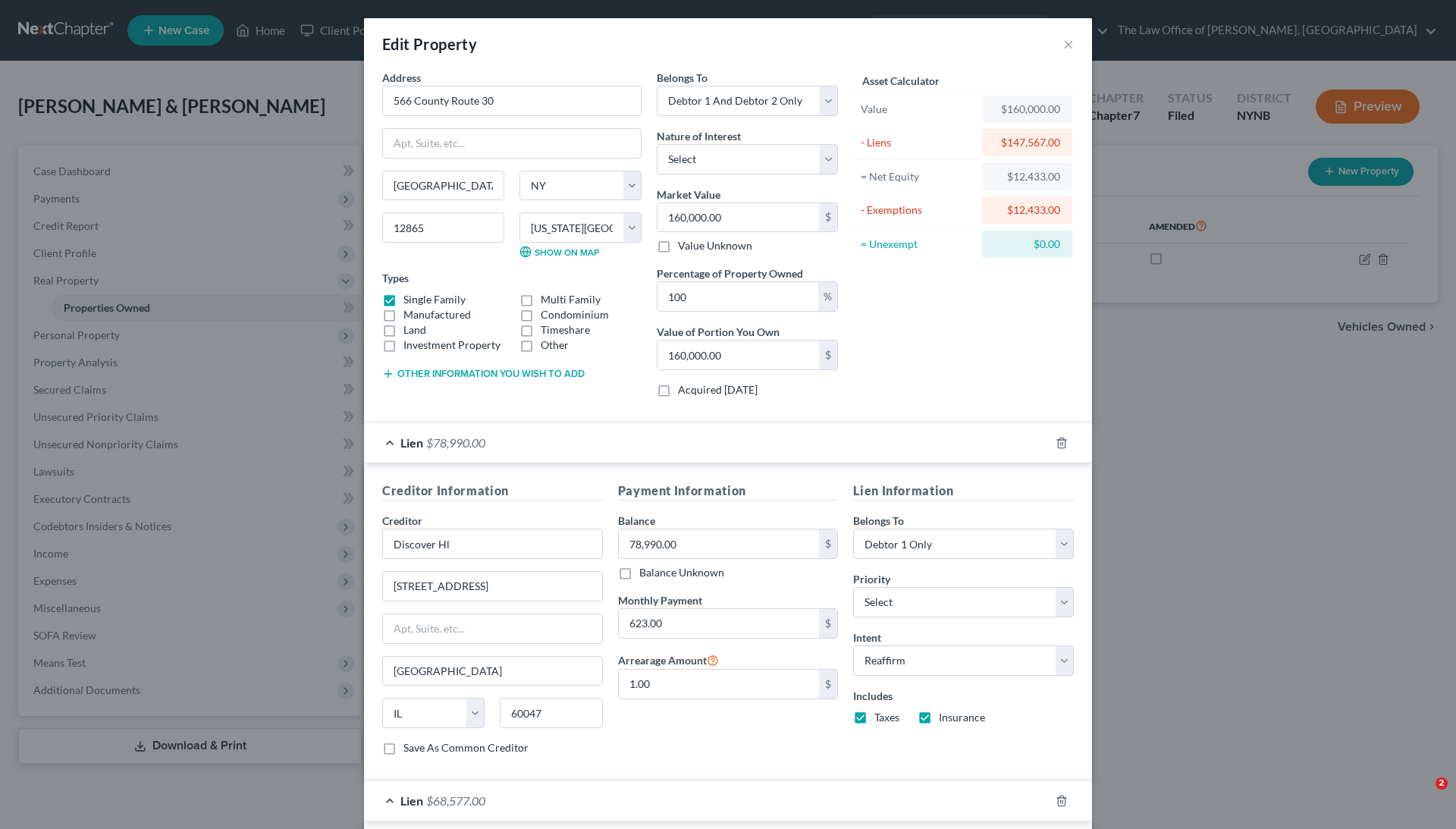
select select "2"
select select "15"
select select "2"
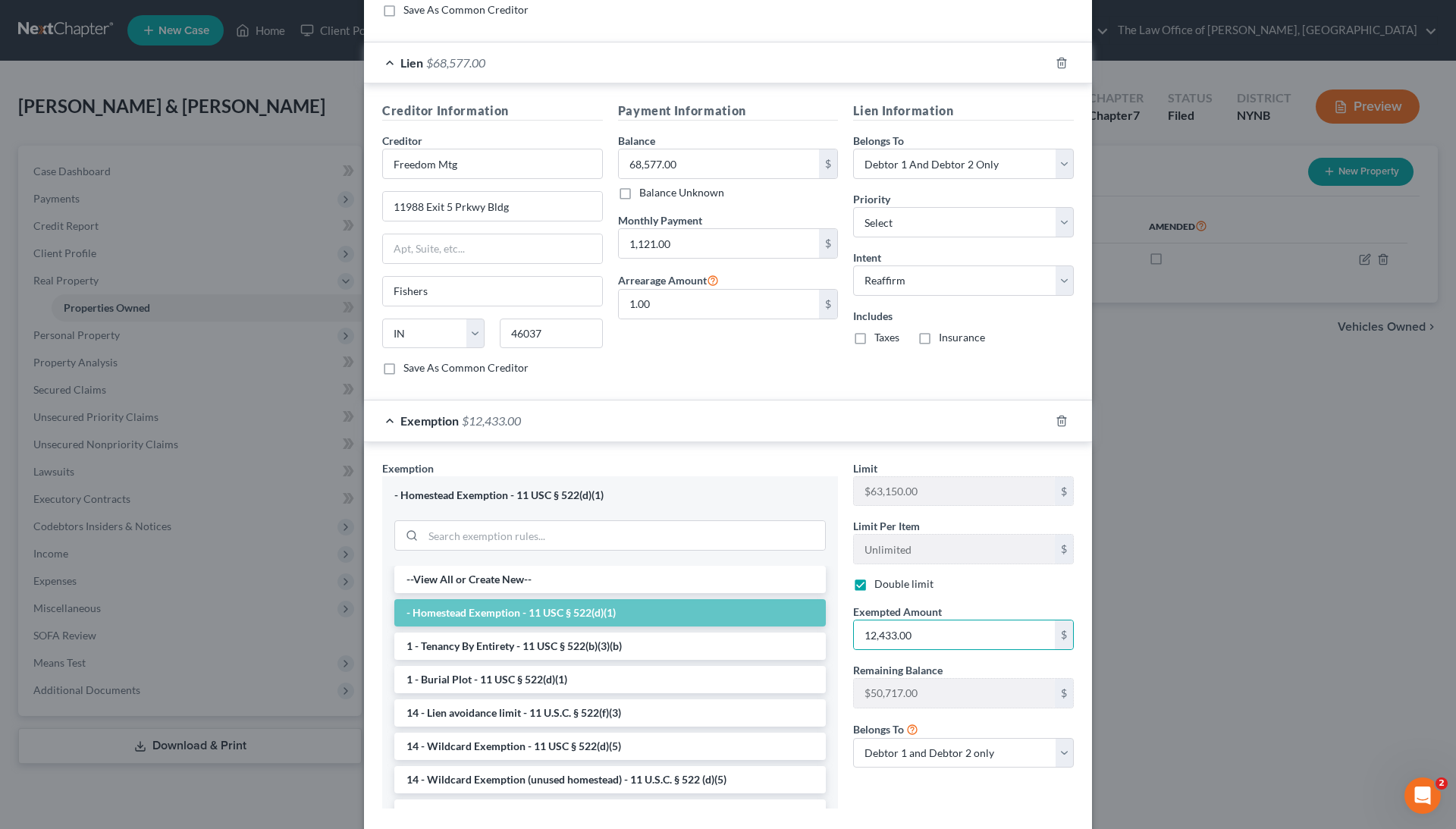
click at [1151, 499] on div "Edit Property × Address * 566 County Route 30 Salem State AL AK AR AZ CA CO CT …" at bounding box center [728, 414] width 1456 height 829
click at [1142, 113] on div "Edit Property × Address * 566 County Route 30 Salem State AL AK AR AZ CA CO CT …" at bounding box center [728, 414] width 1456 height 829
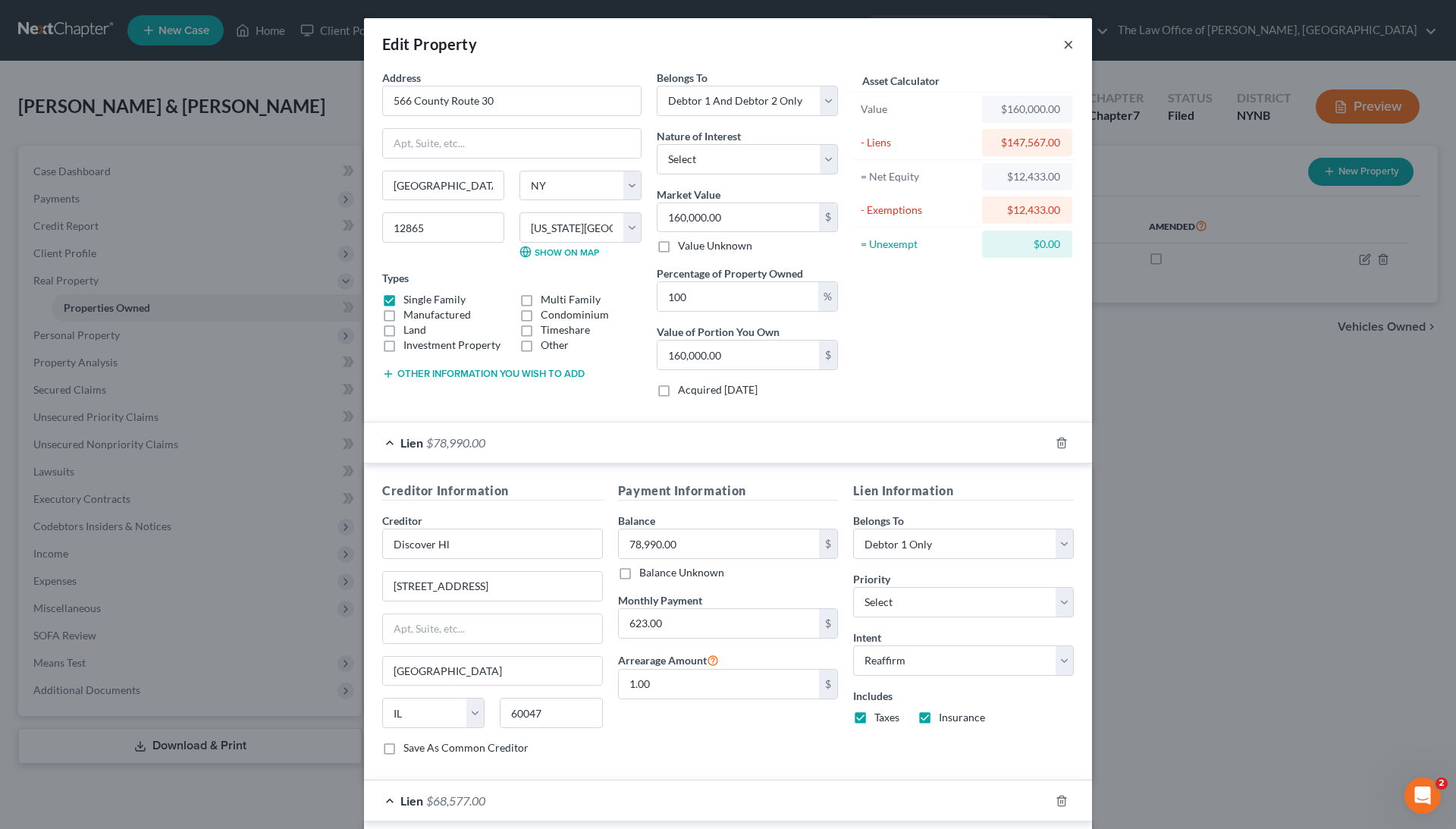
click at [1071, 41] on button "×" at bounding box center [1068, 44] width 11 height 18
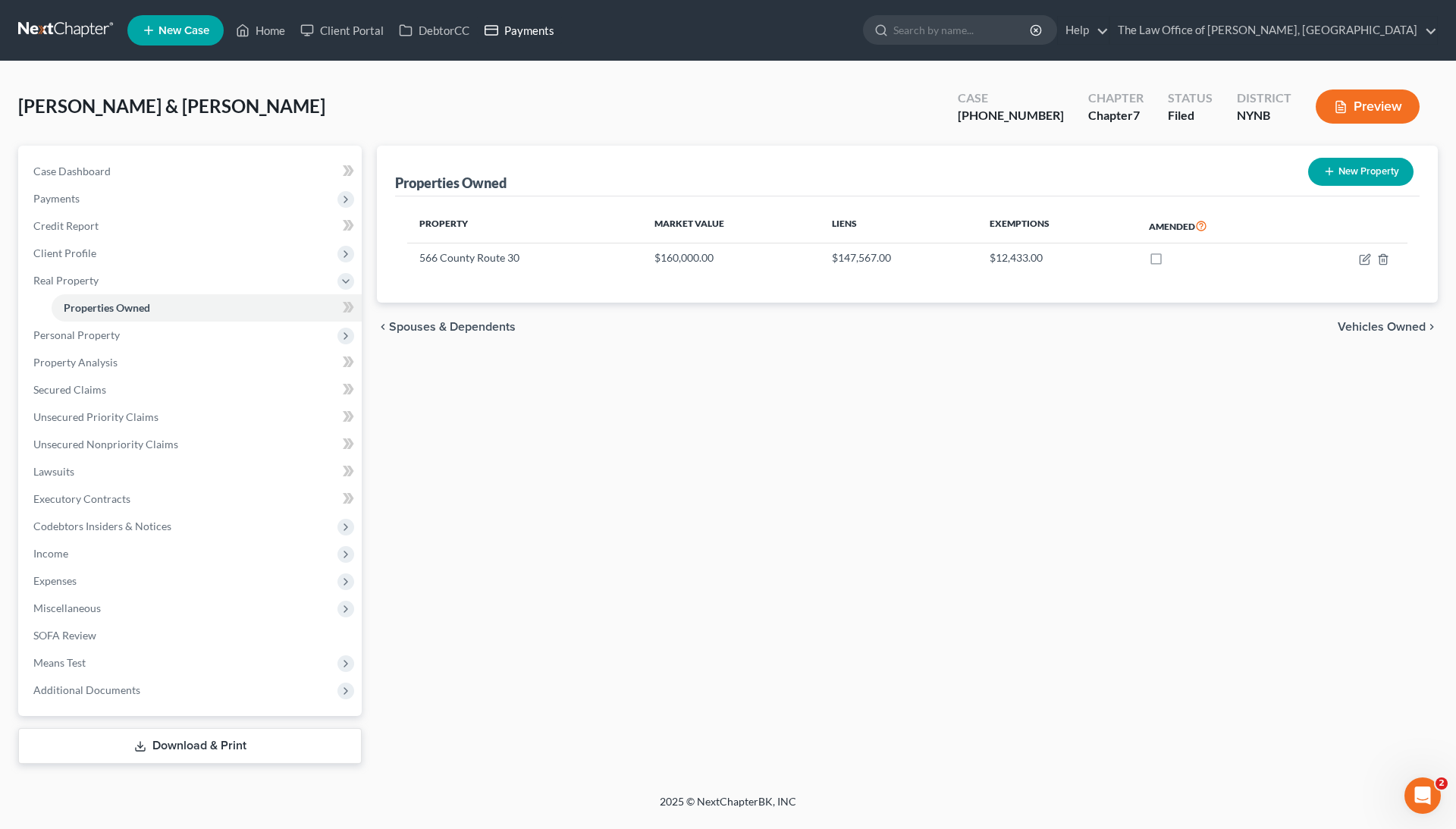
click at [520, 34] on link "Payments" at bounding box center [519, 31] width 85 height 28
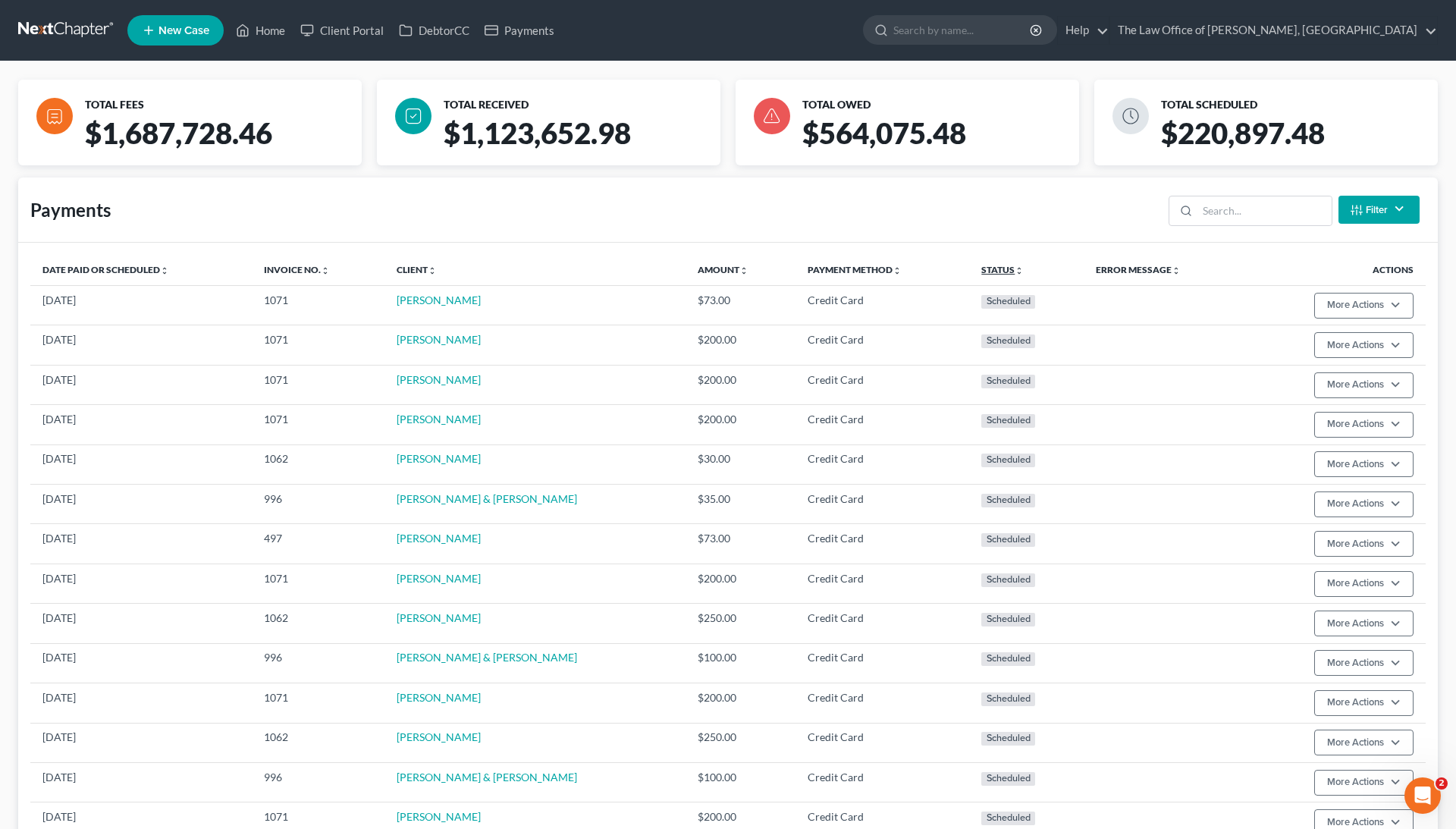
click at [1015, 267] on icon "unfold_more" at bounding box center [1019, 271] width 9 height 9
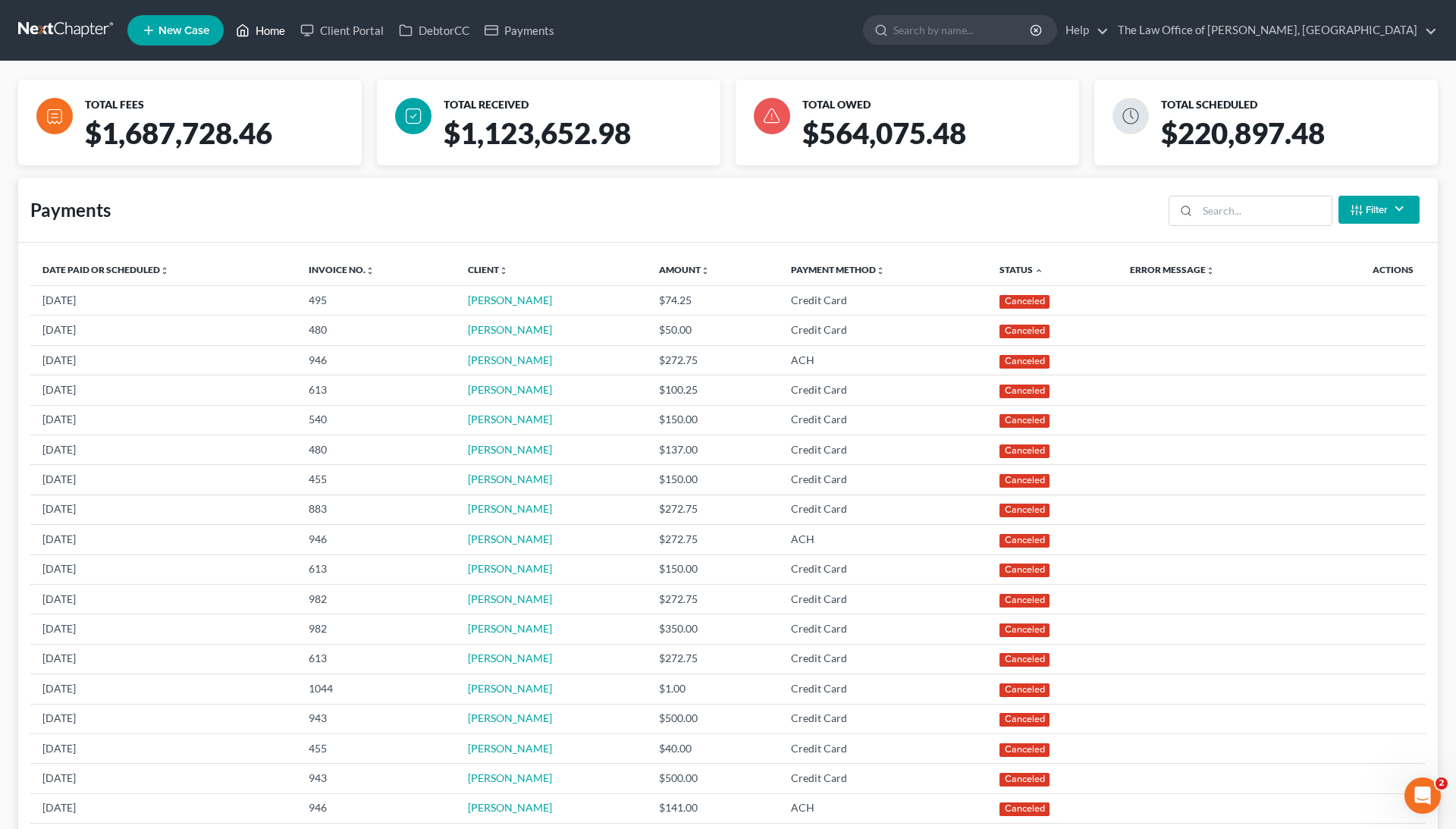
click at [271, 28] on link "Home" at bounding box center [261, 31] width 65 height 28
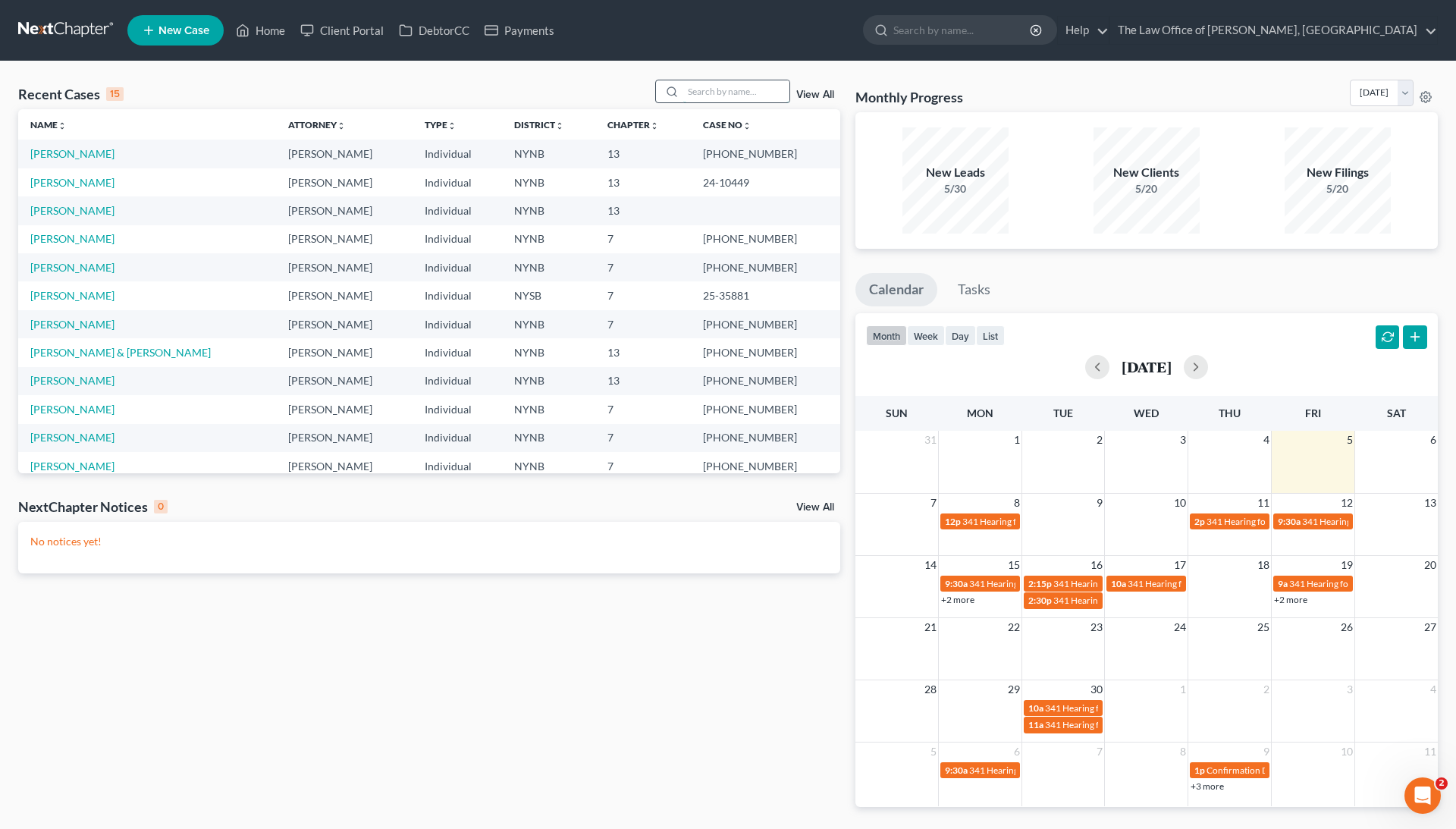
click at [714, 89] on input "search" at bounding box center [736, 91] width 106 height 22
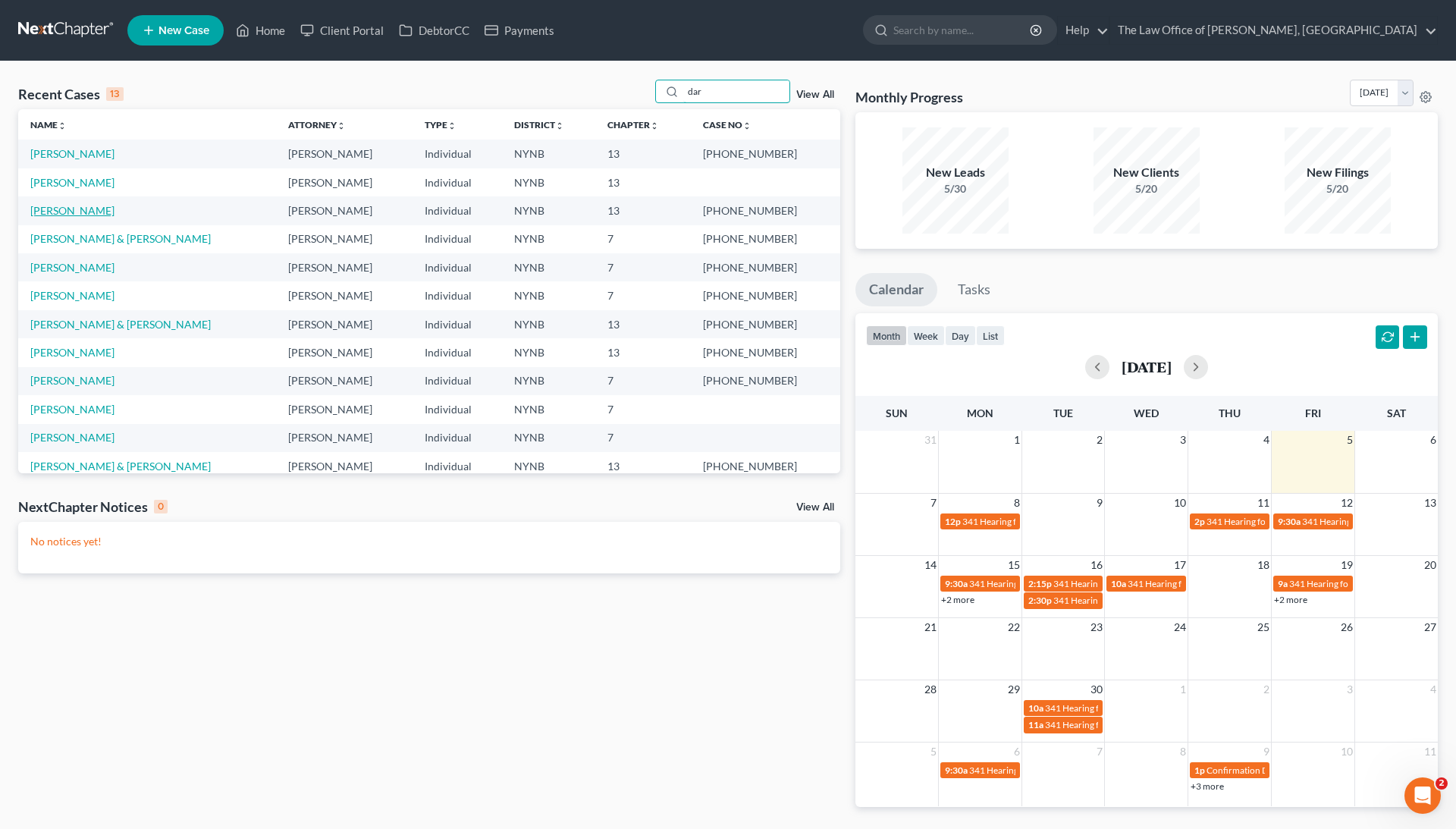
type input "dar"
click at [83, 207] on link "Montgomery, Darryl" at bounding box center [72, 211] width 84 height 13
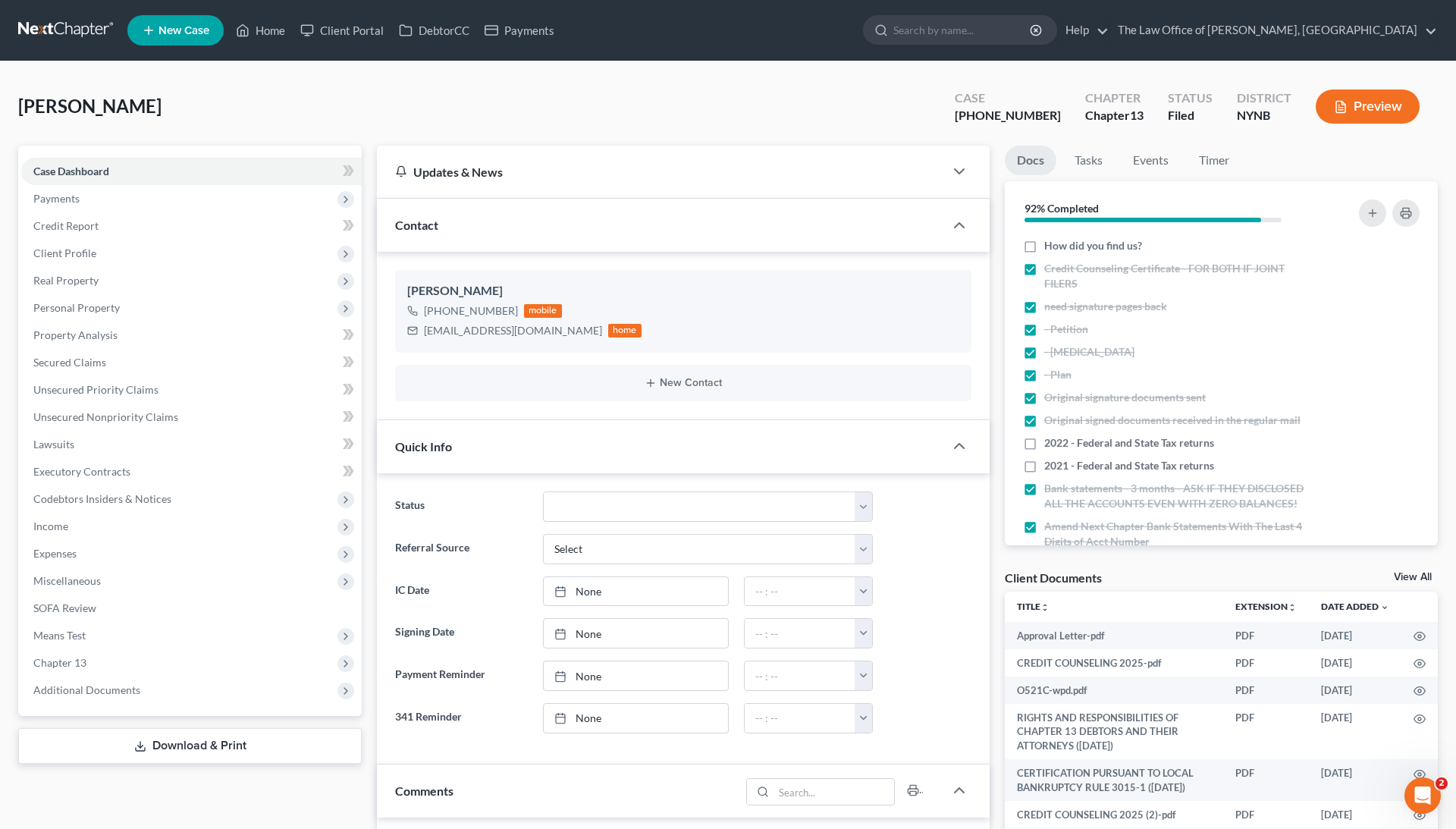
click at [1394, 577] on link "View All" at bounding box center [1413, 577] width 38 height 11
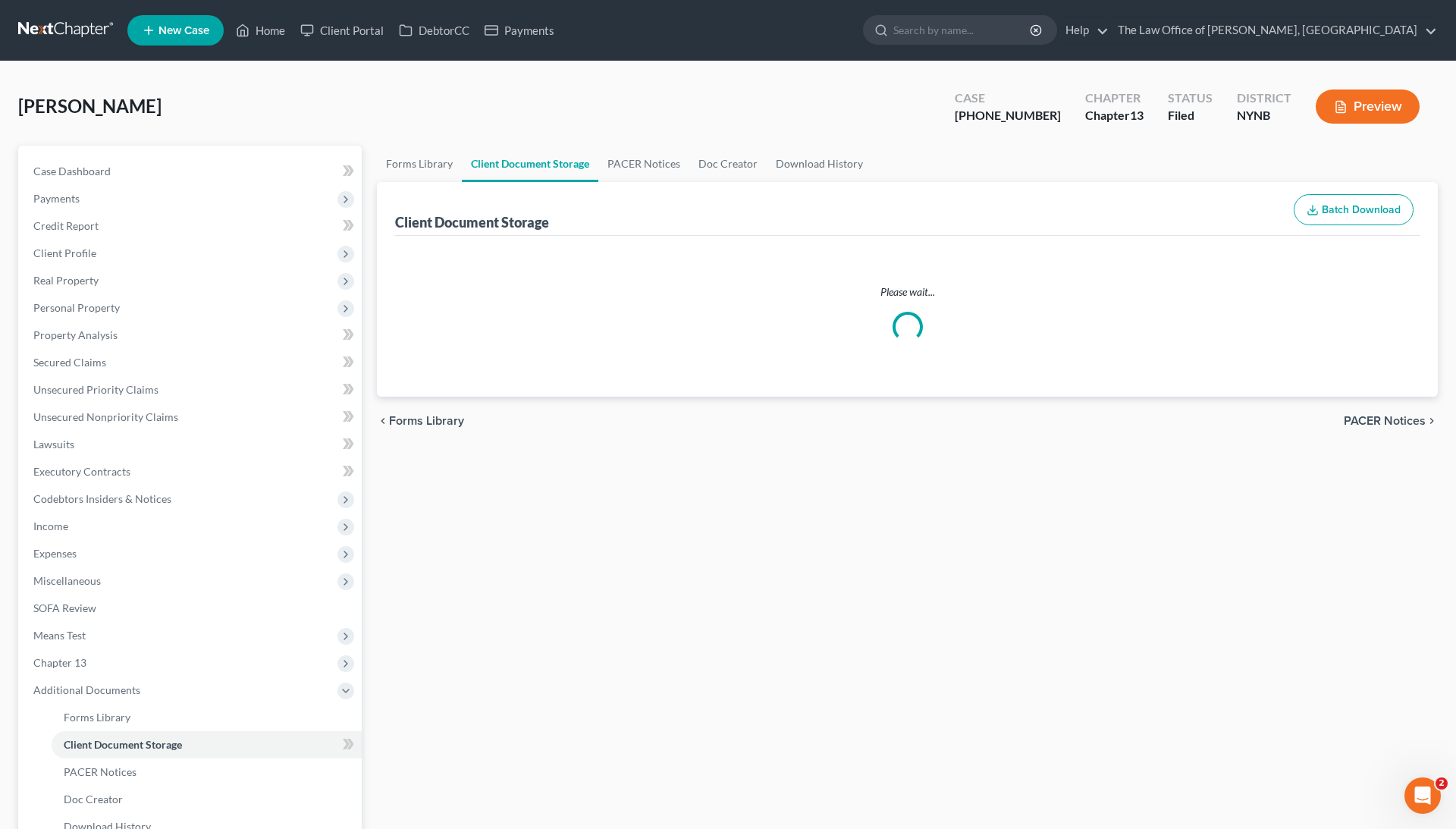
select select "1"
select select "2"
select select "6"
select select "5"
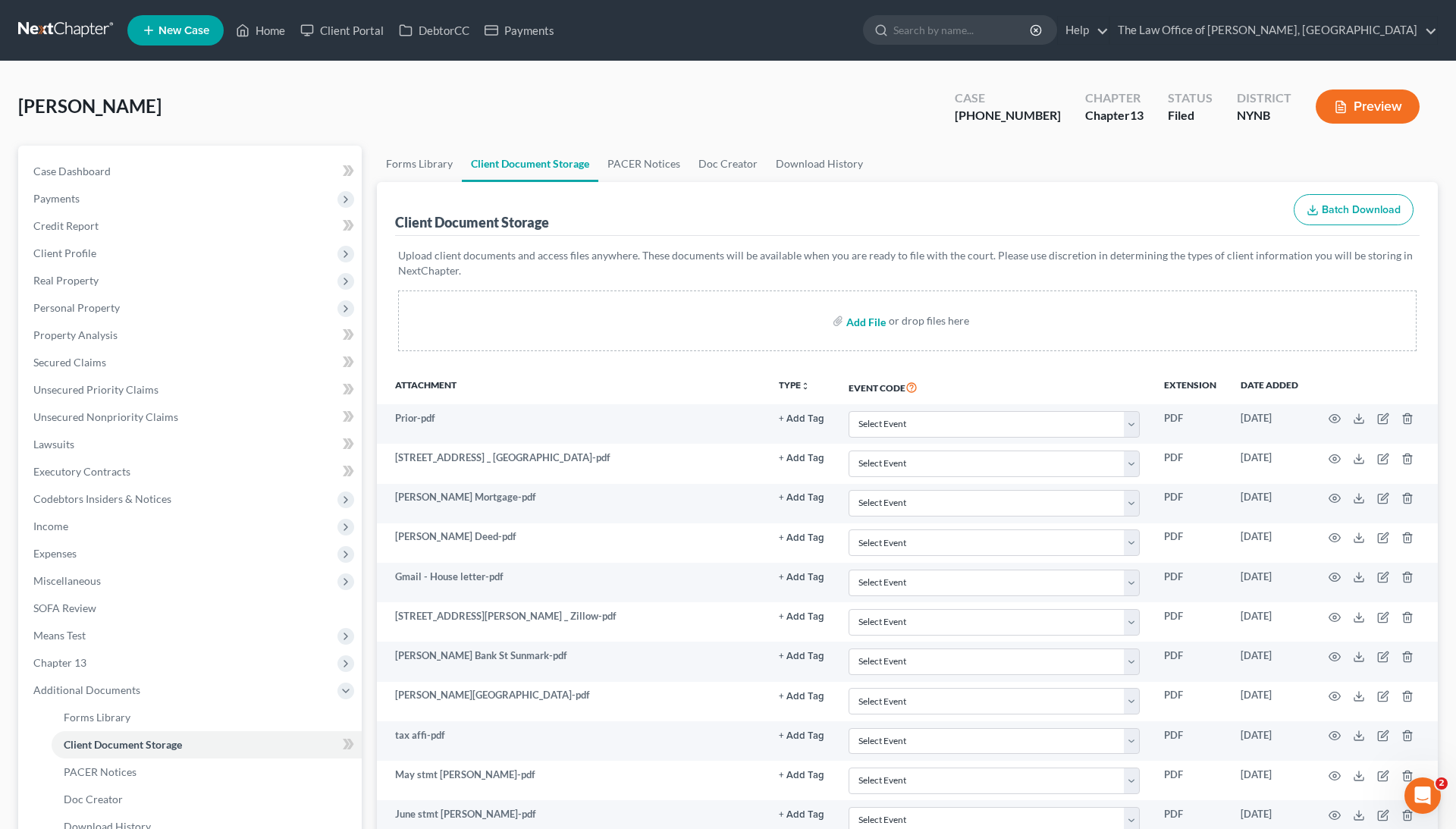
click at [865, 320] on input "file" at bounding box center [865, 321] width 36 height 28
type input "C:\fakepath\Screen Shot 2025-09-05 at 2.44.32 PM.pdf"
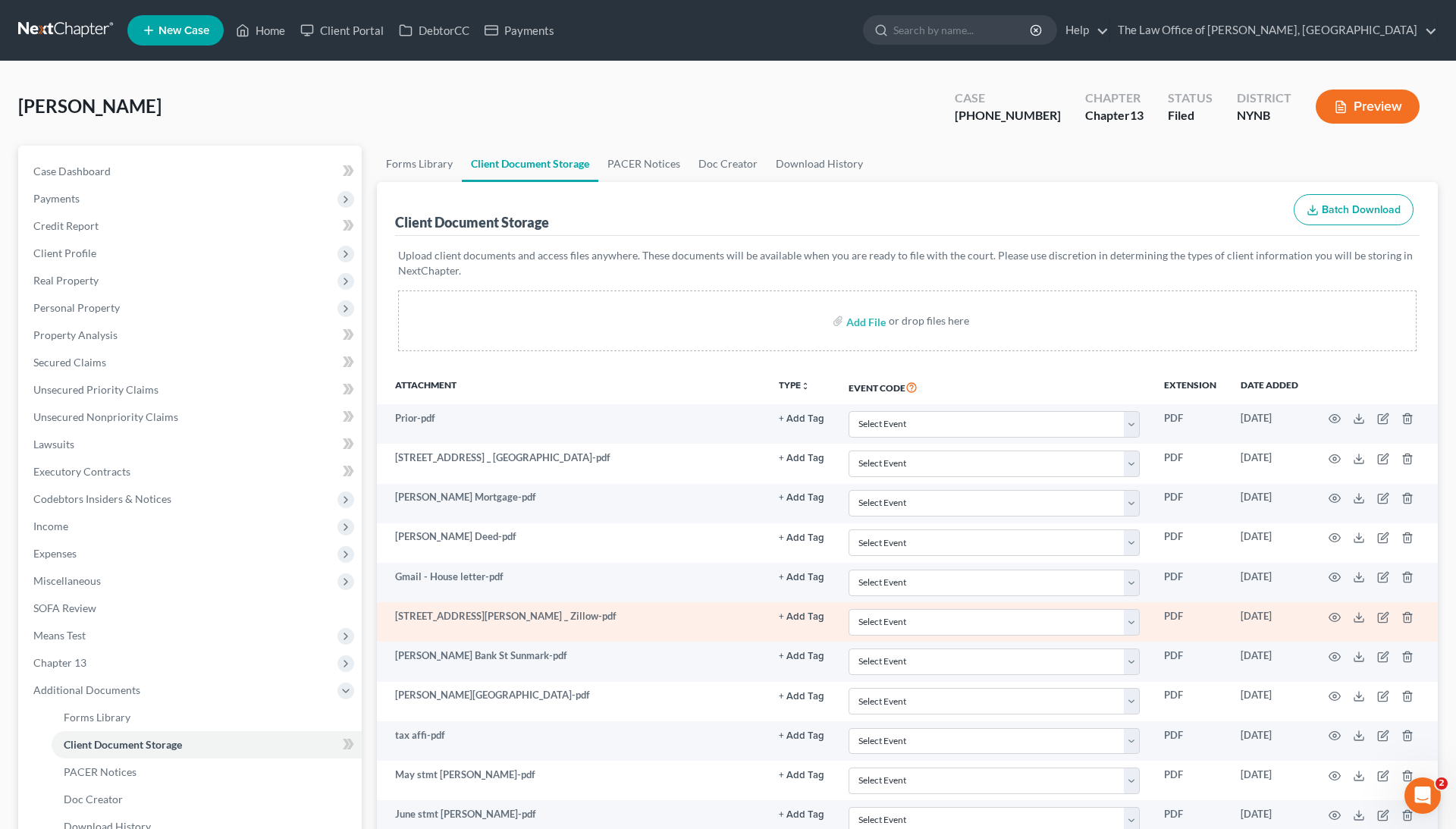
select select "1"
select select "2"
select select "6"
select select "5"
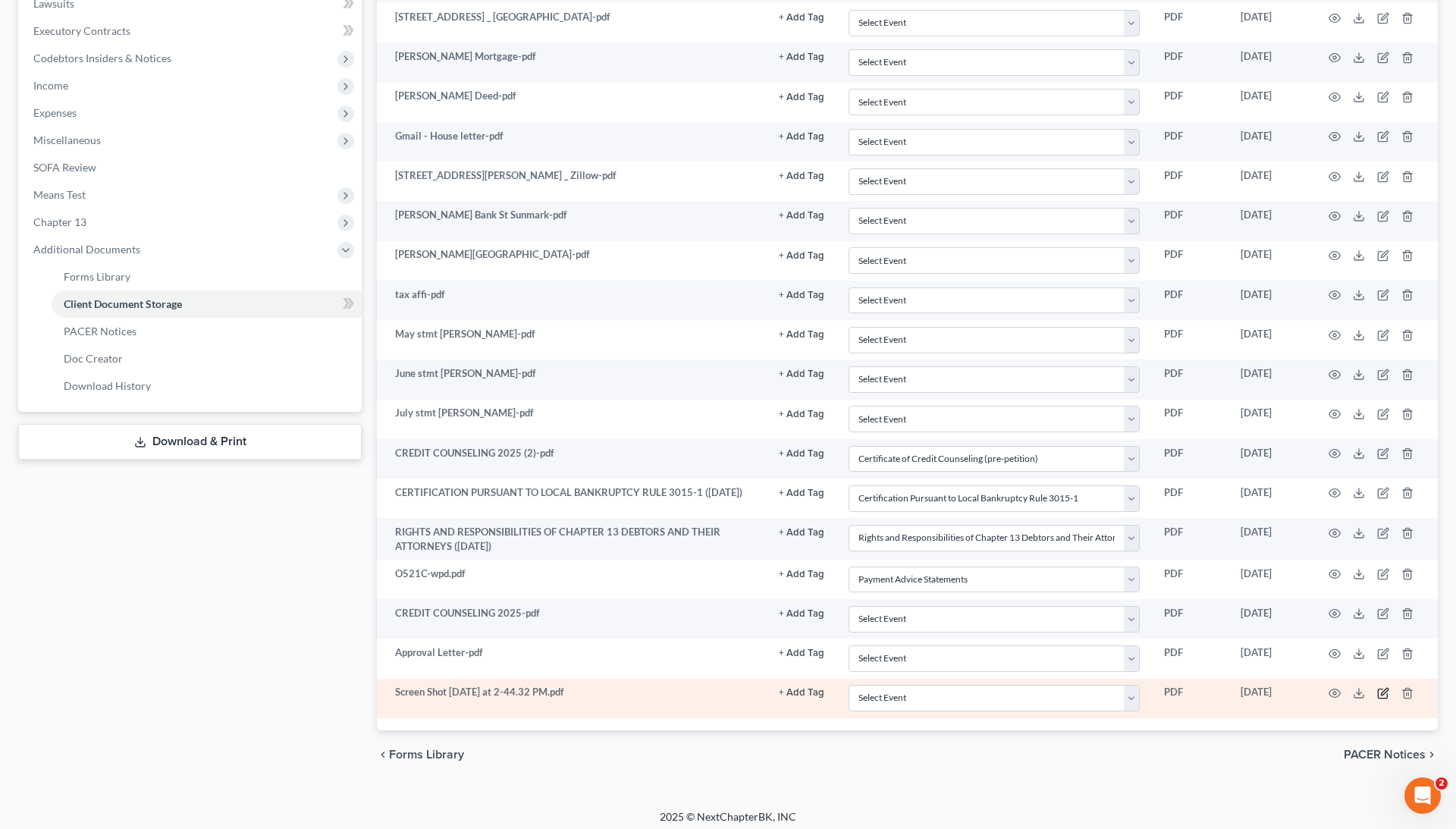
scroll to position [440, 0]
click at [1381, 690] on icon "button" at bounding box center [1383, 694] width 12 height 12
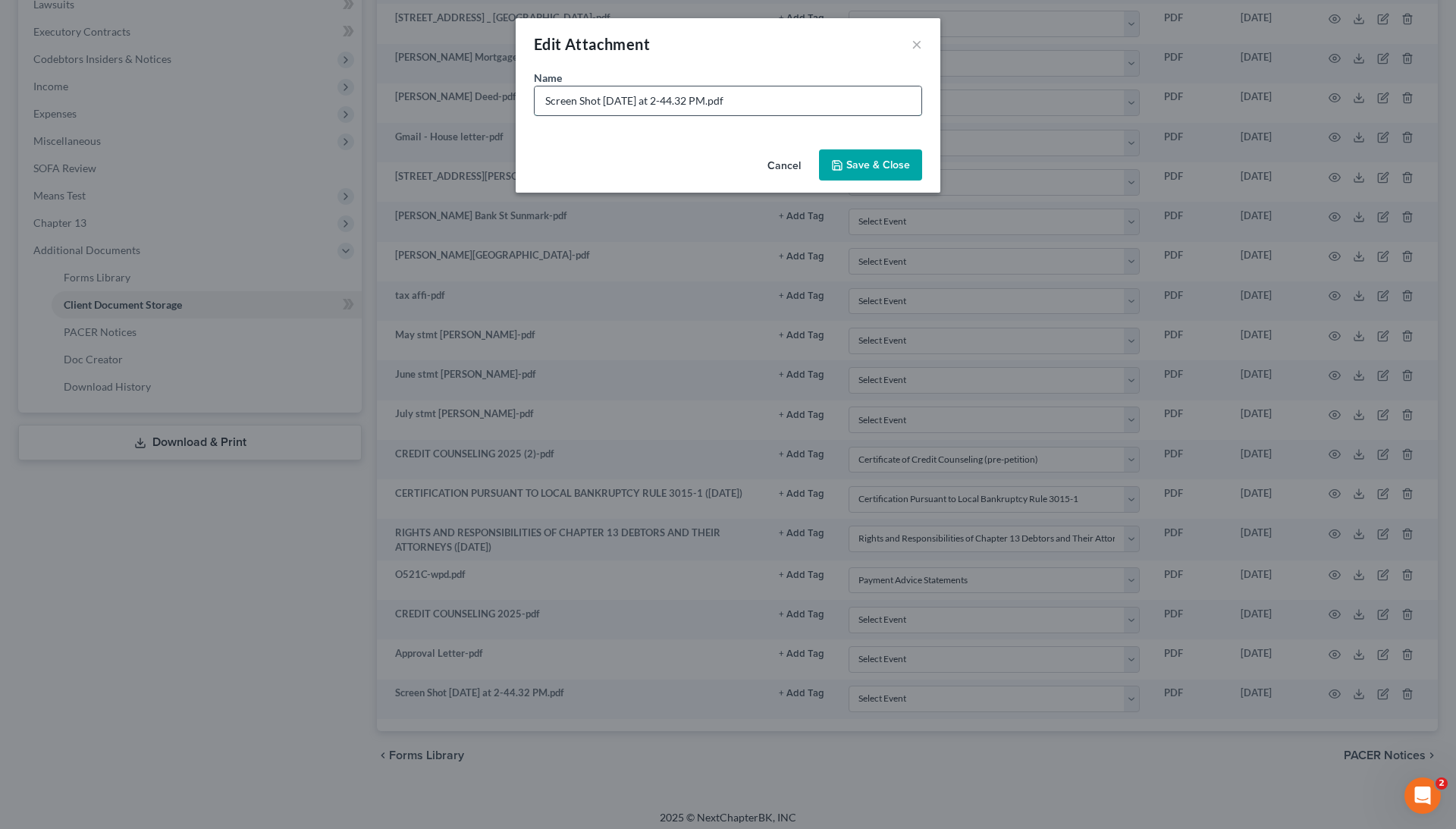
click at [635, 92] on input "Screen Shot 2025-09-05 at 2-44.32 PM.pdf" at bounding box center [728, 101] width 386 height 29
click at [861, 173] on button "Save & Close" at bounding box center [870, 165] width 103 height 32
